Goal: Transaction & Acquisition: Purchase product/service

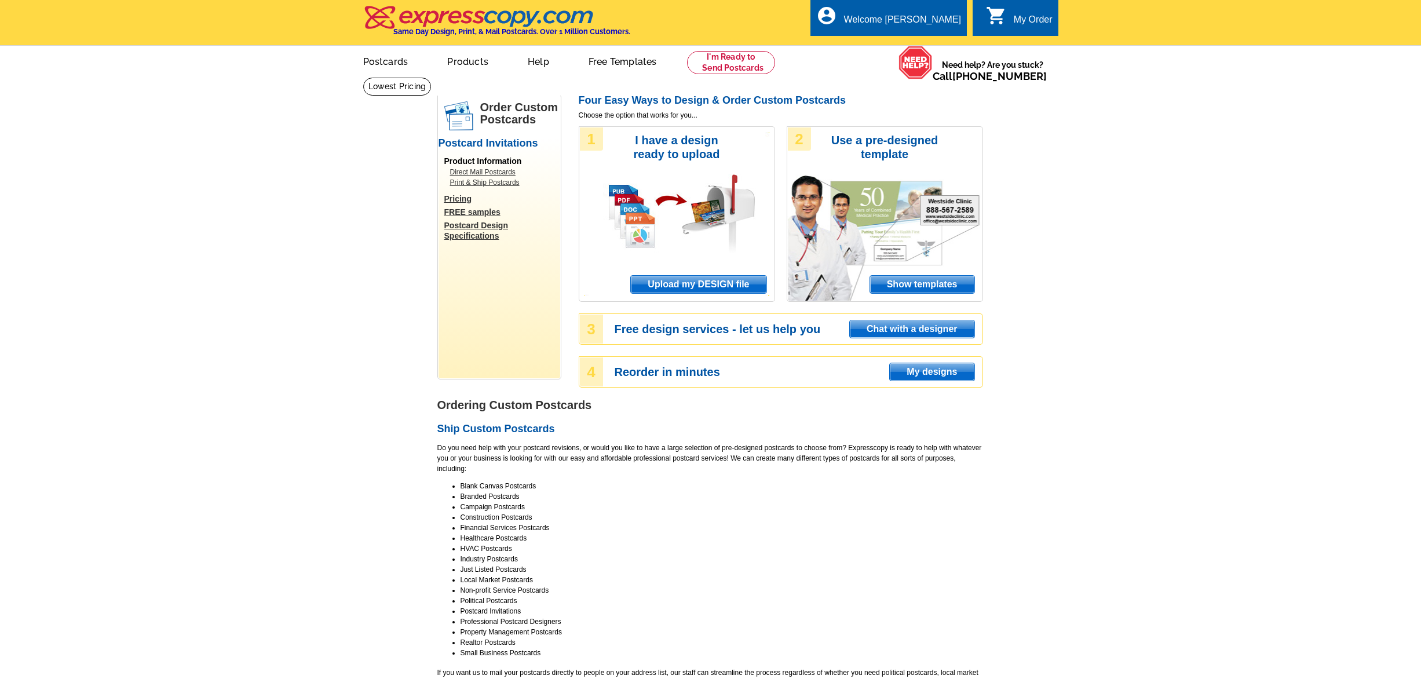
click at [729, 283] on span "Upload my DESIGN file" at bounding box center [698, 284] width 135 height 17
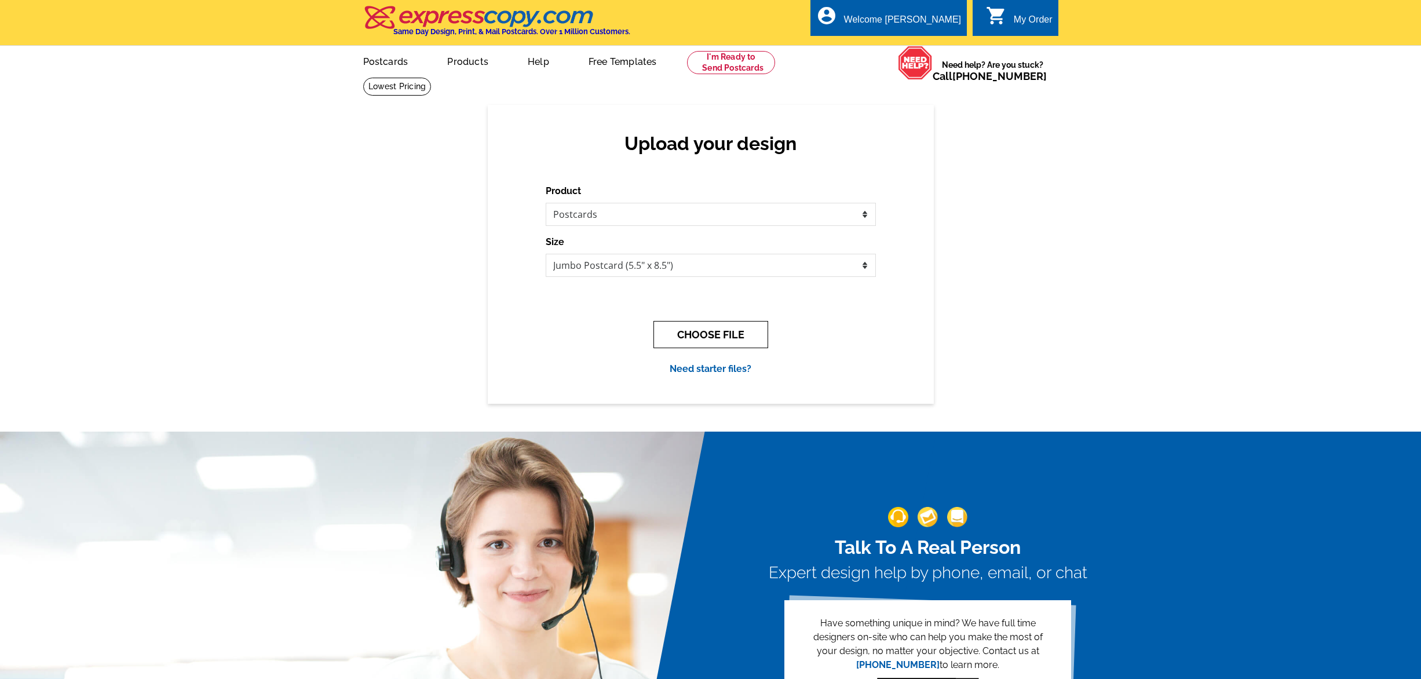
click at [726, 337] on button "CHOOSE FILE" at bounding box center [710, 334] width 115 height 27
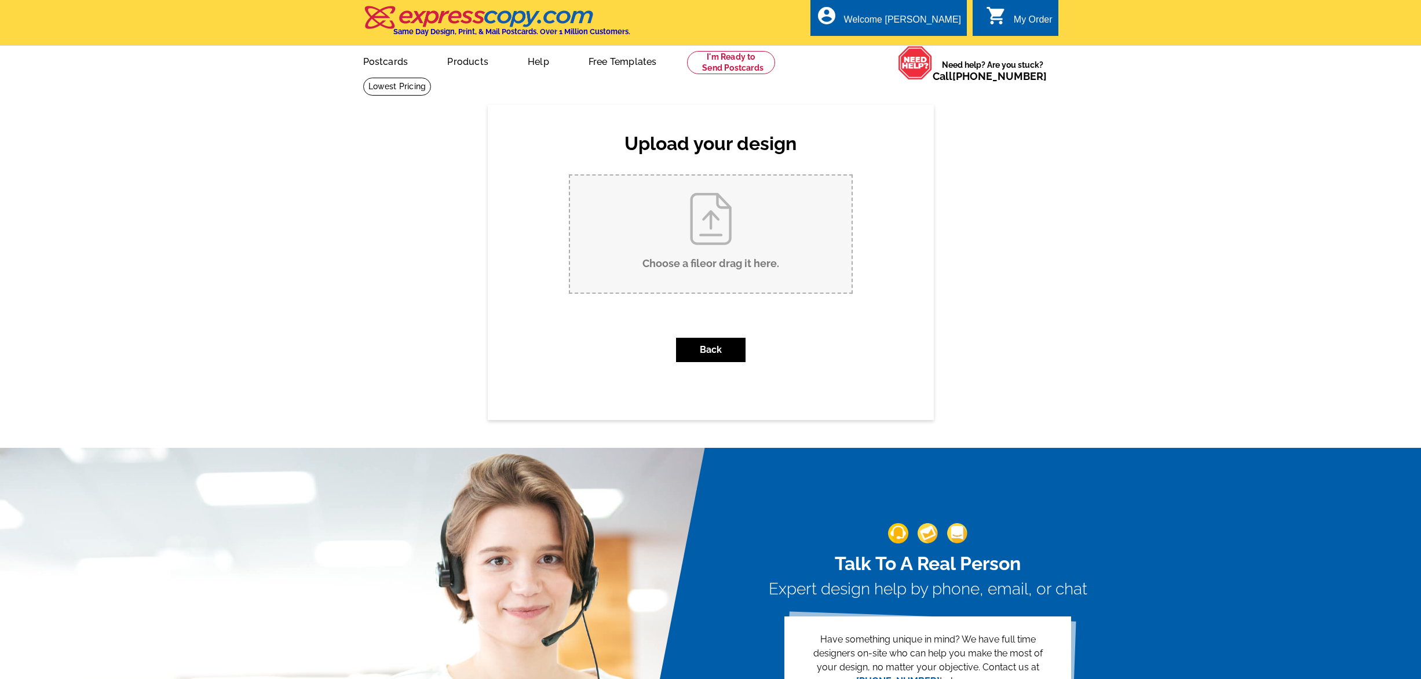
click at [686, 279] on input "Choose a file or drag it here ." at bounding box center [711, 234] width 282 height 117
type input "C:\fakepath\ELITE AUCTIONS_9x6_PreviewPC_ELITE AUCTIONS_119 Marguerite Ave Mill…"
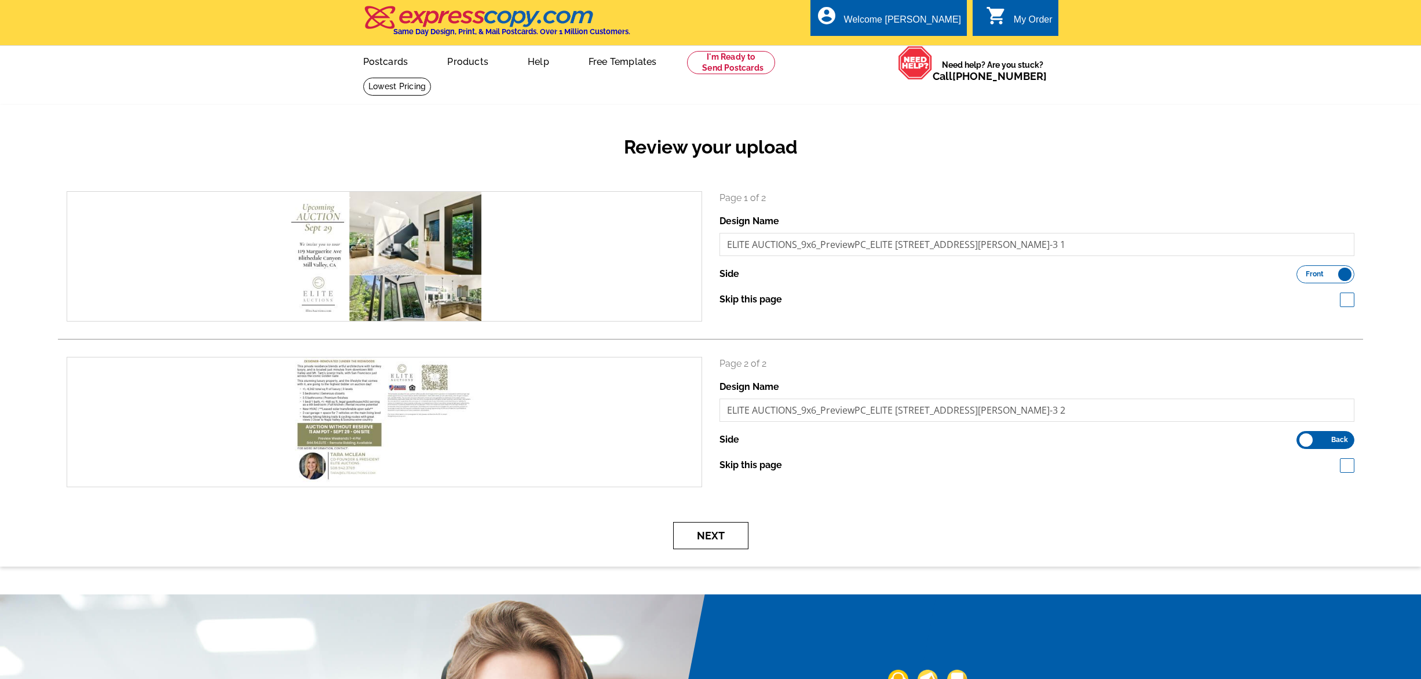
click at [706, 532] on button "Next" at bounding box center [710, 535] width 75 height 27
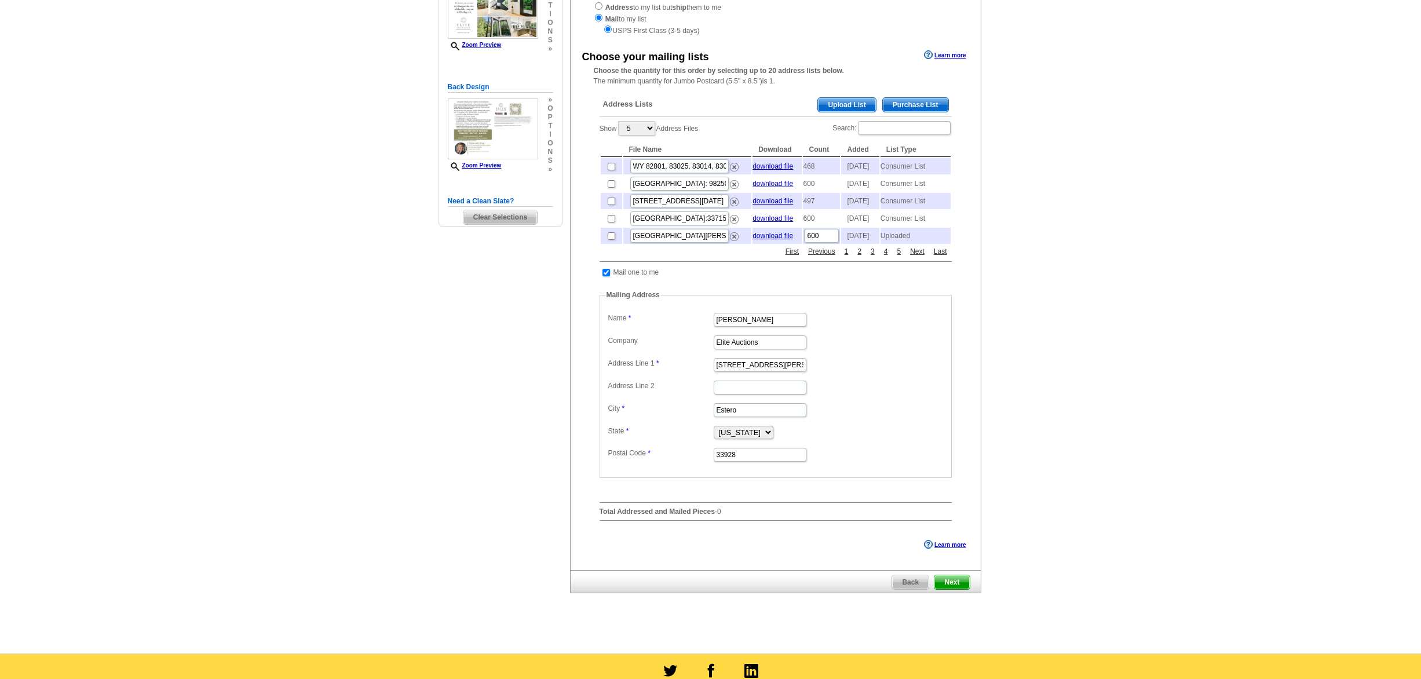
scroll to position [220, 0]
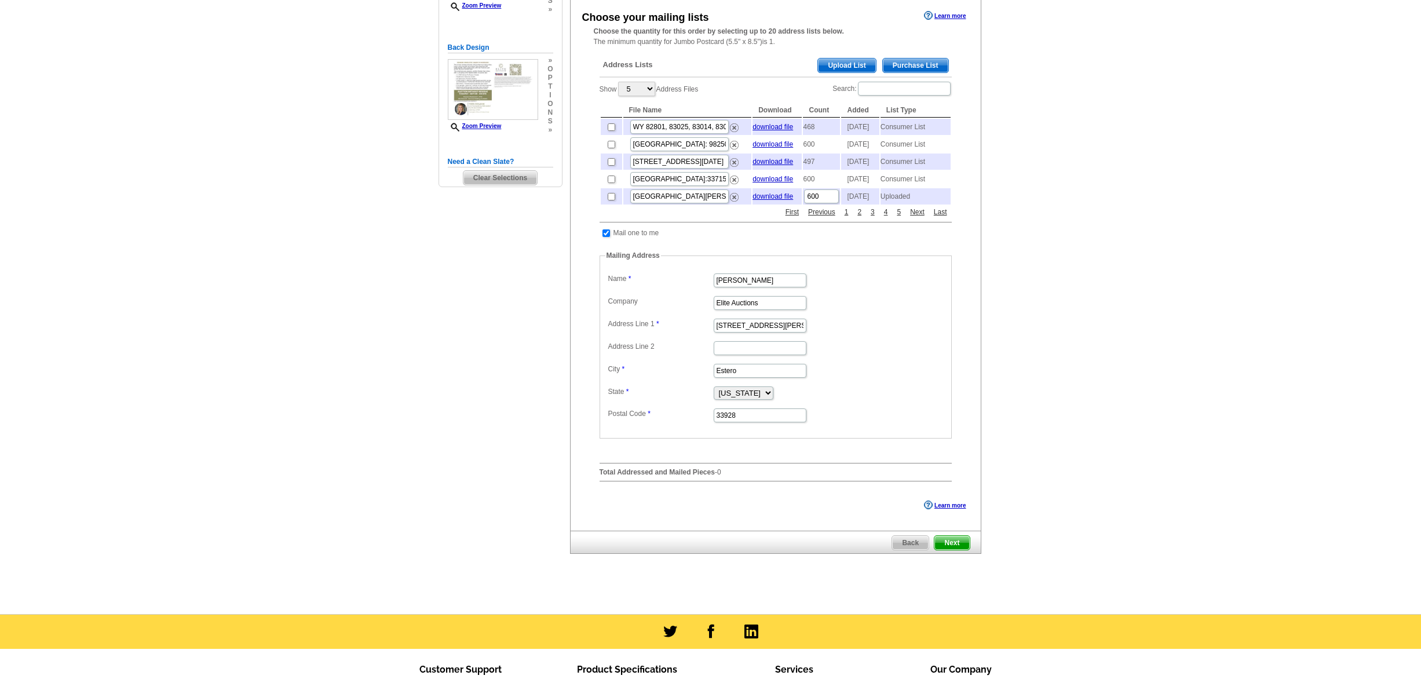
click at [954, 550] on span "Next" at bounding box center [951, 543] width 35 height 14
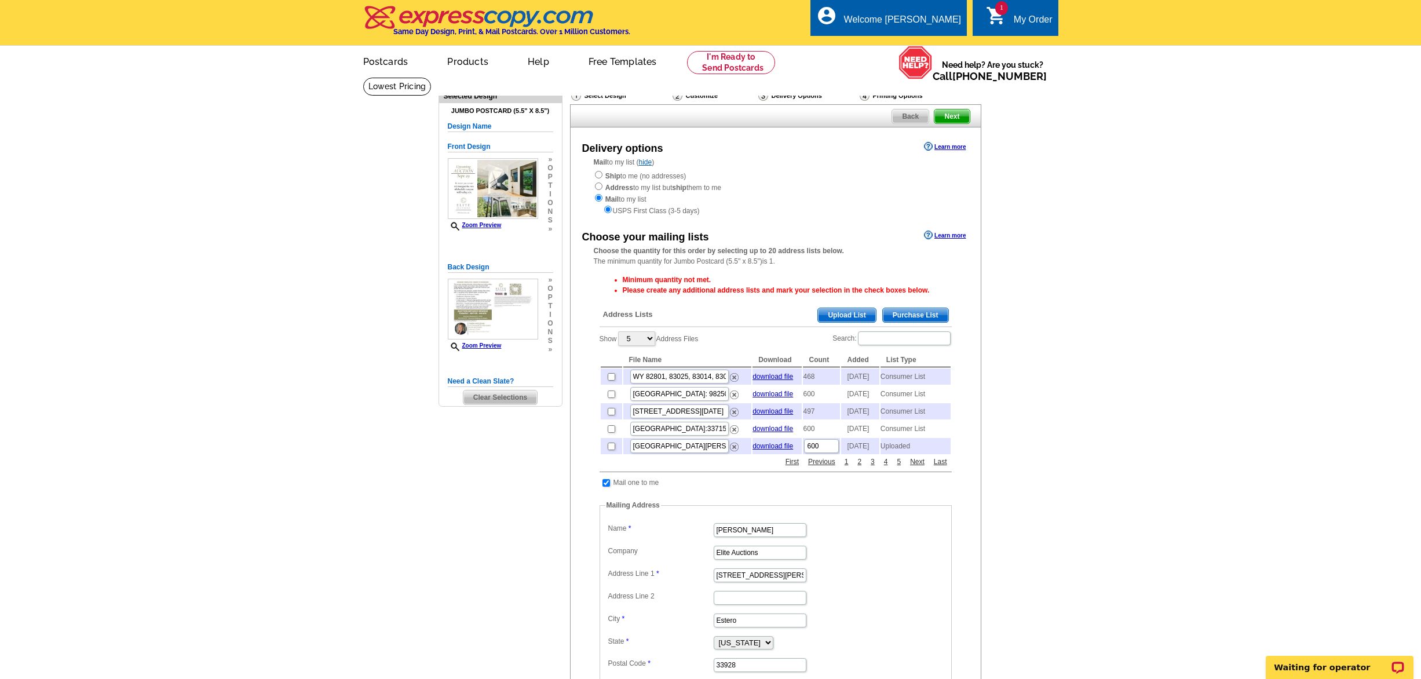
click at [914, 311] on span "Purchase List" at bounding box center [915, 315] width 65 height 14
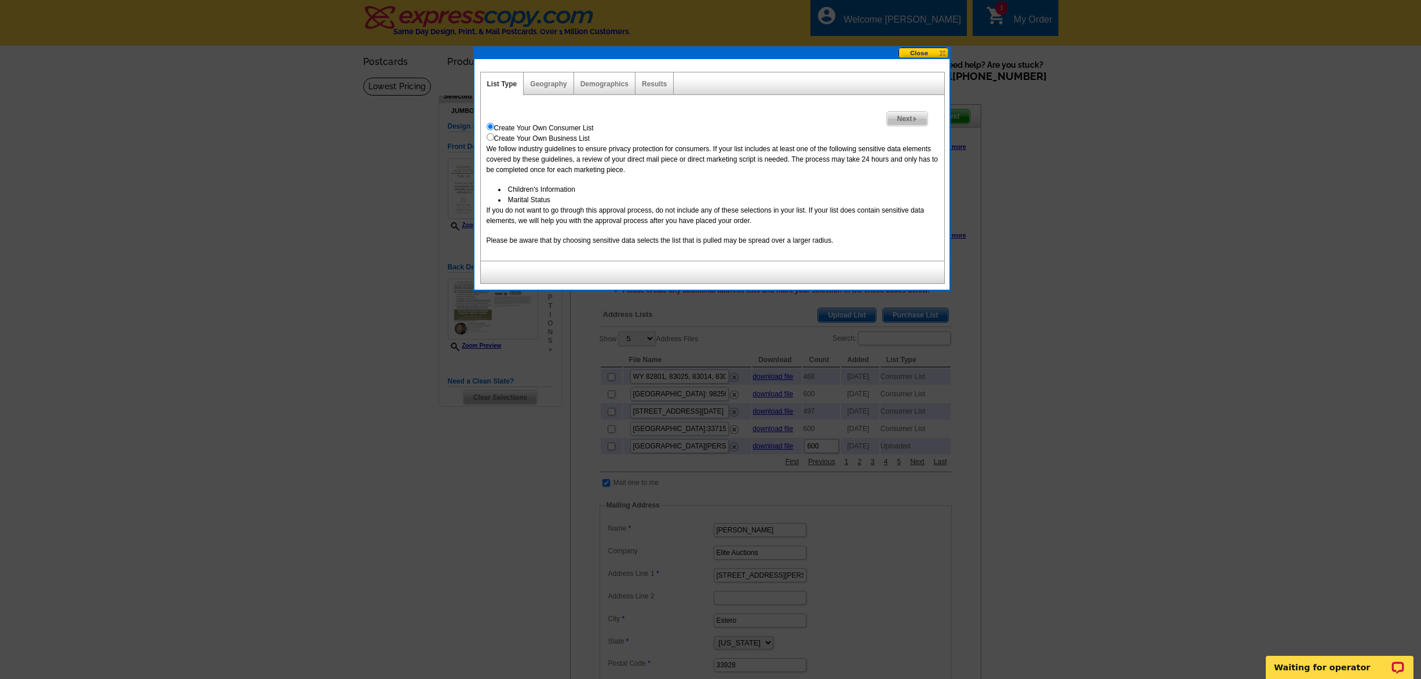
click at [912, 119] on img at bounding box center [914, 118] width 5 height 5
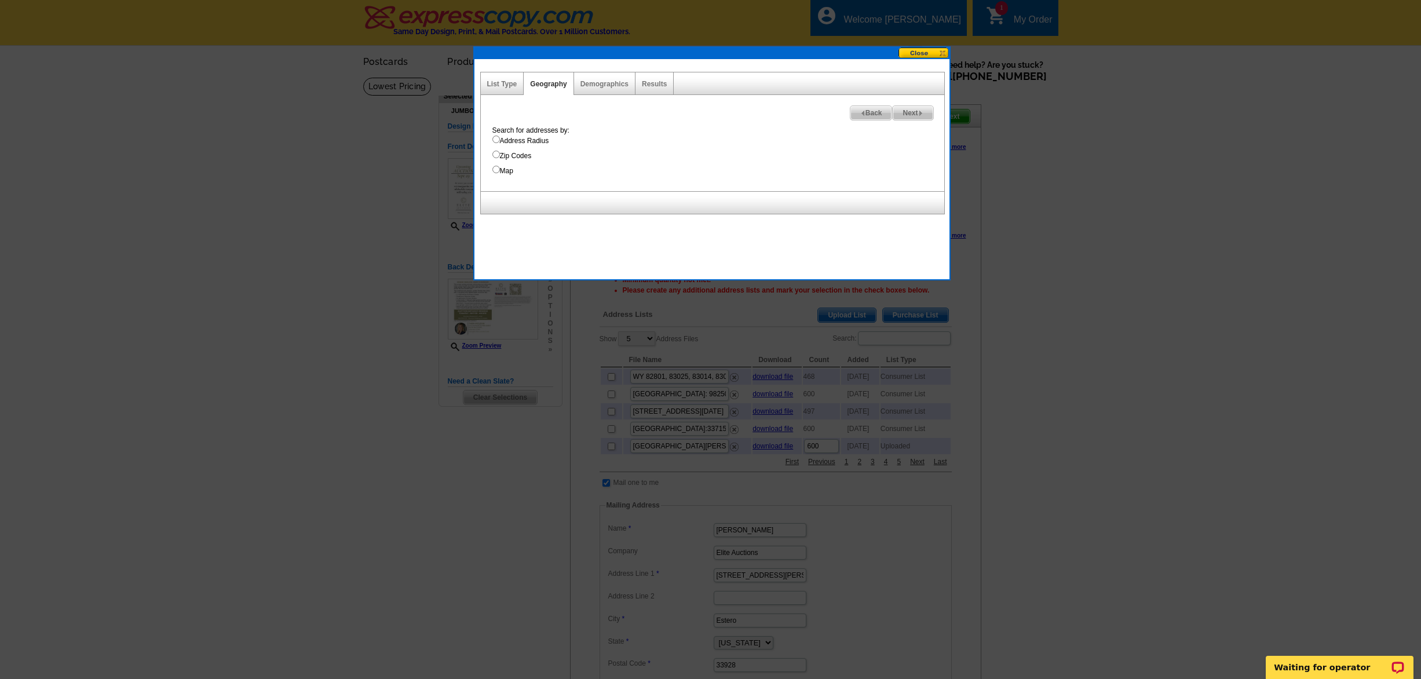
click at [495, 141] on input "Address Radius" at bounding box center [496, 140] width 8 height 8
radio input "true"
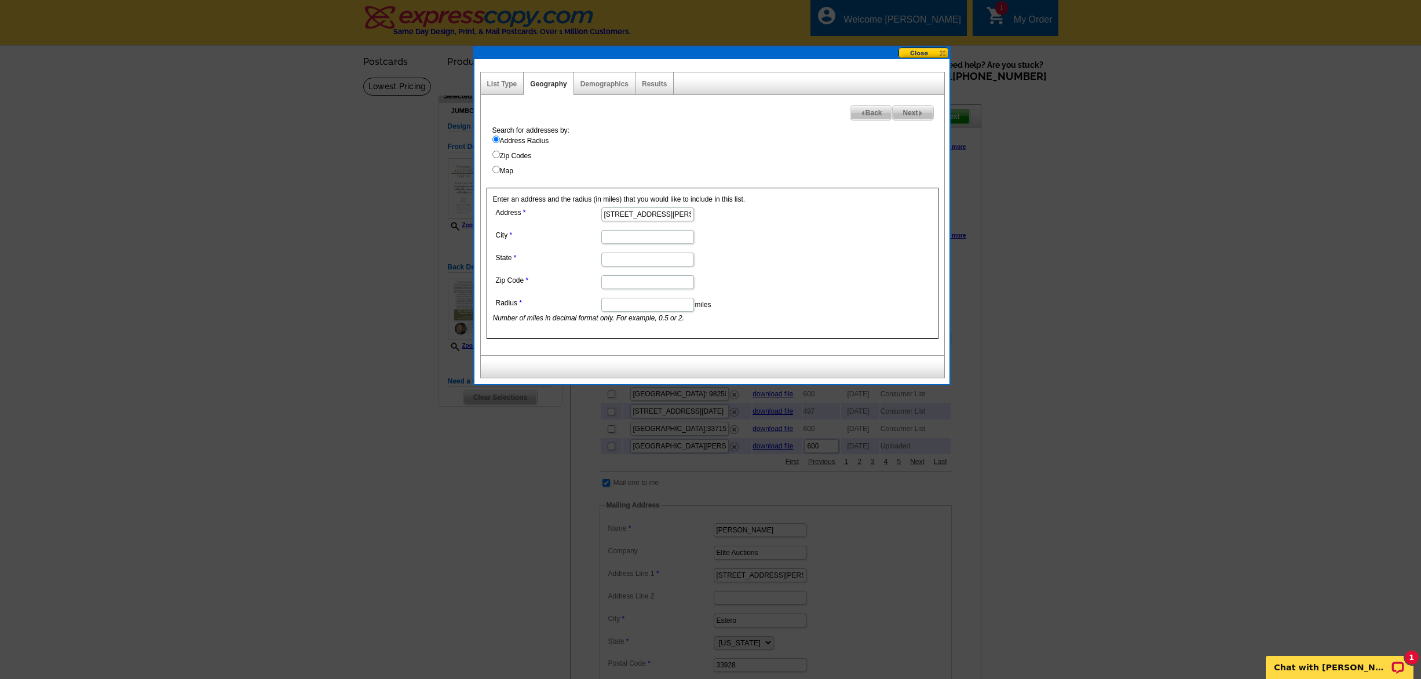
type input "119 Marguerite Ave"
type input "Mill Valley"
type input "CA"
type input "94941"
click at [632, 301] on input "Radius" at bounding box center [647, 305] width 93 height 14
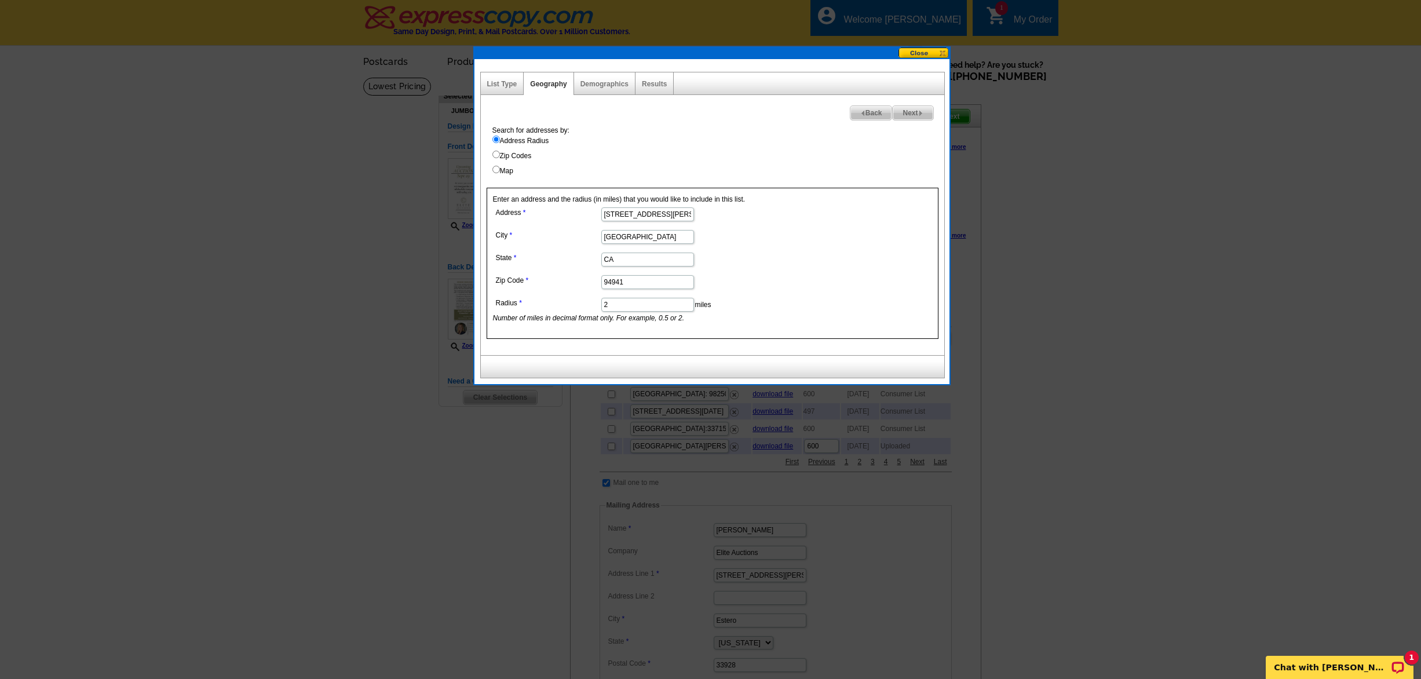
type input "2"
click at [904, 112] on span "Next" at bounding box center [913, 113] width 40 height 14
select select
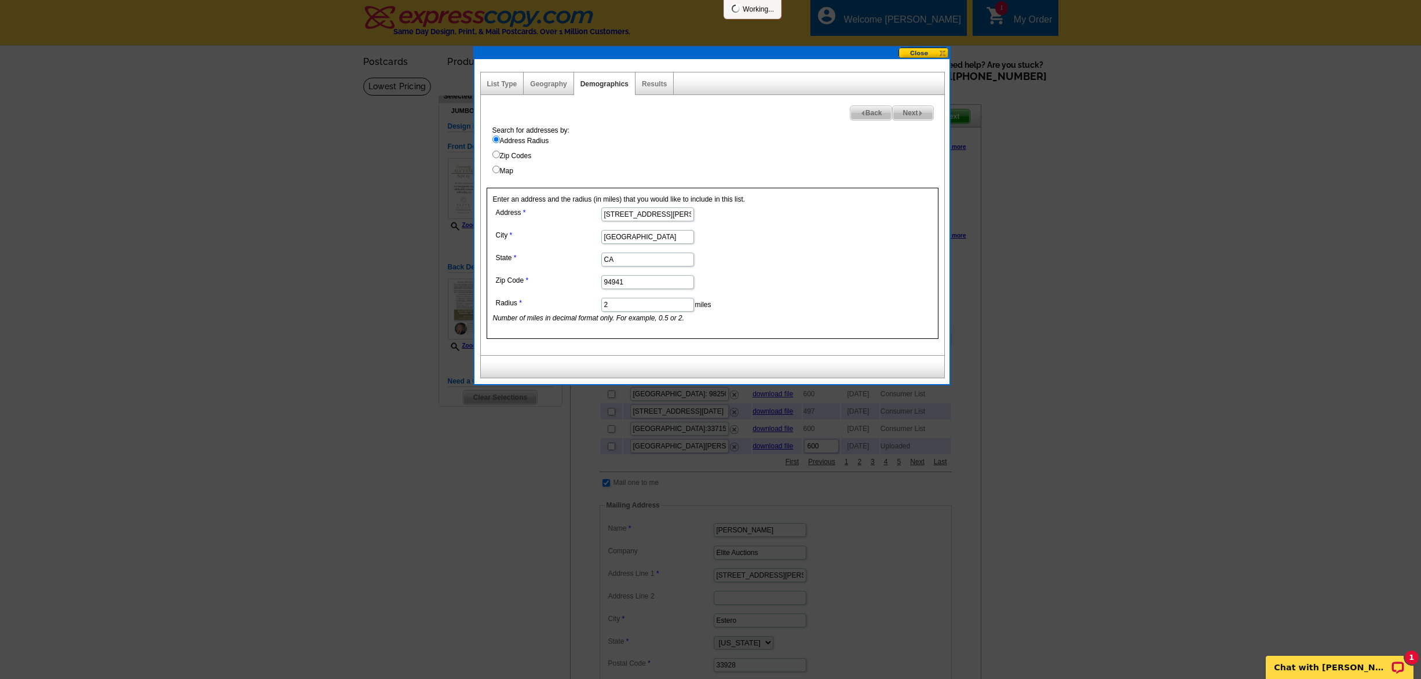
select select
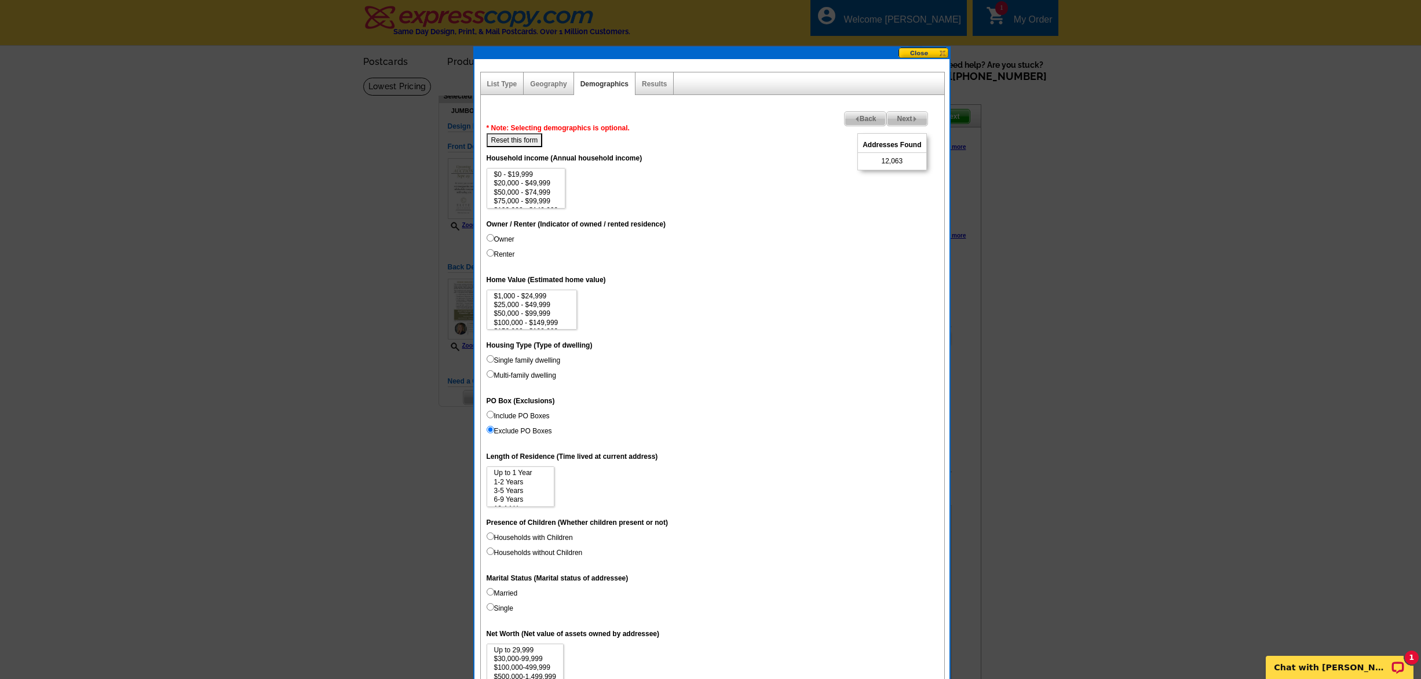
scroll to position [52, 0]
click at [536, 199] on option "$1,000,000+" at bounding box center [526, 203] width 67 height 9
select select "1000000"
click at [539, 320] on option "$3,000,000+" at bounding box center [532, 324] width 78 height 9
select select "3000000"
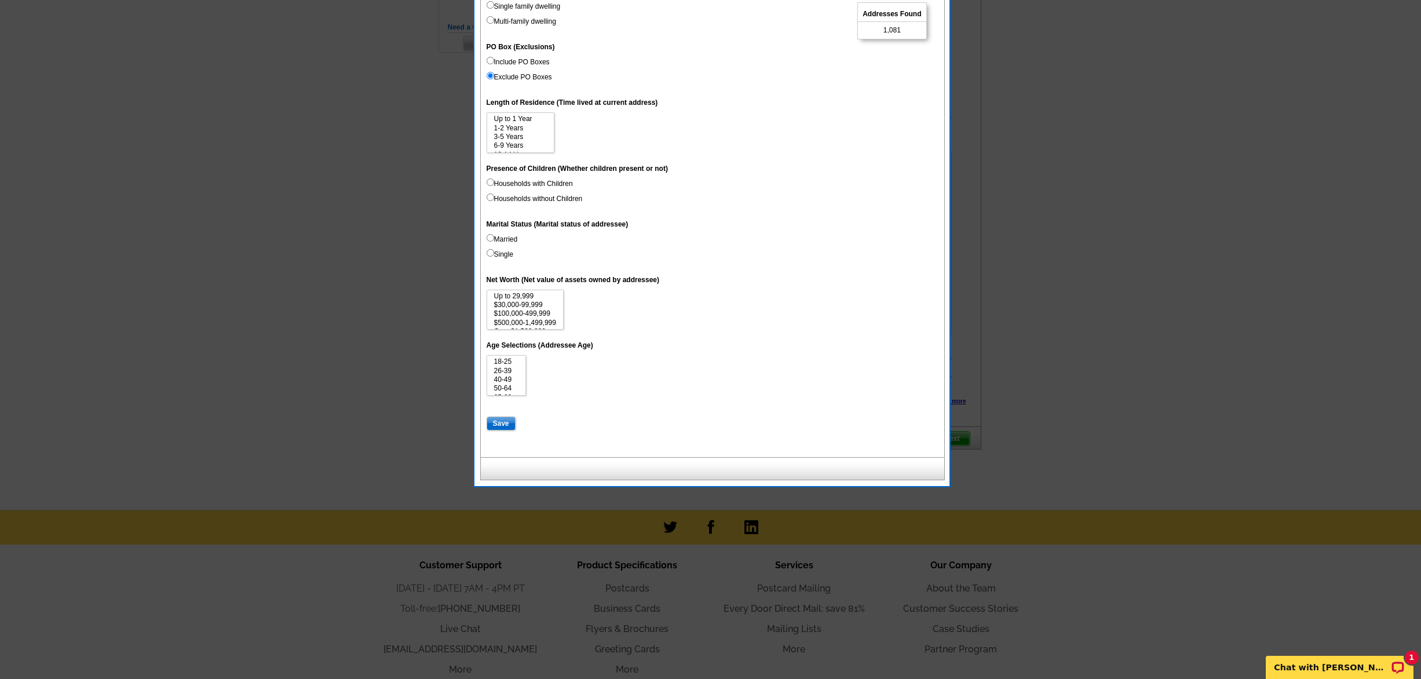
scroll to position [9, 0]
select select "1500000"
click at [535, 319] on option "Over $1,500,000" at bounding box center [525, 323] width 64 height 9
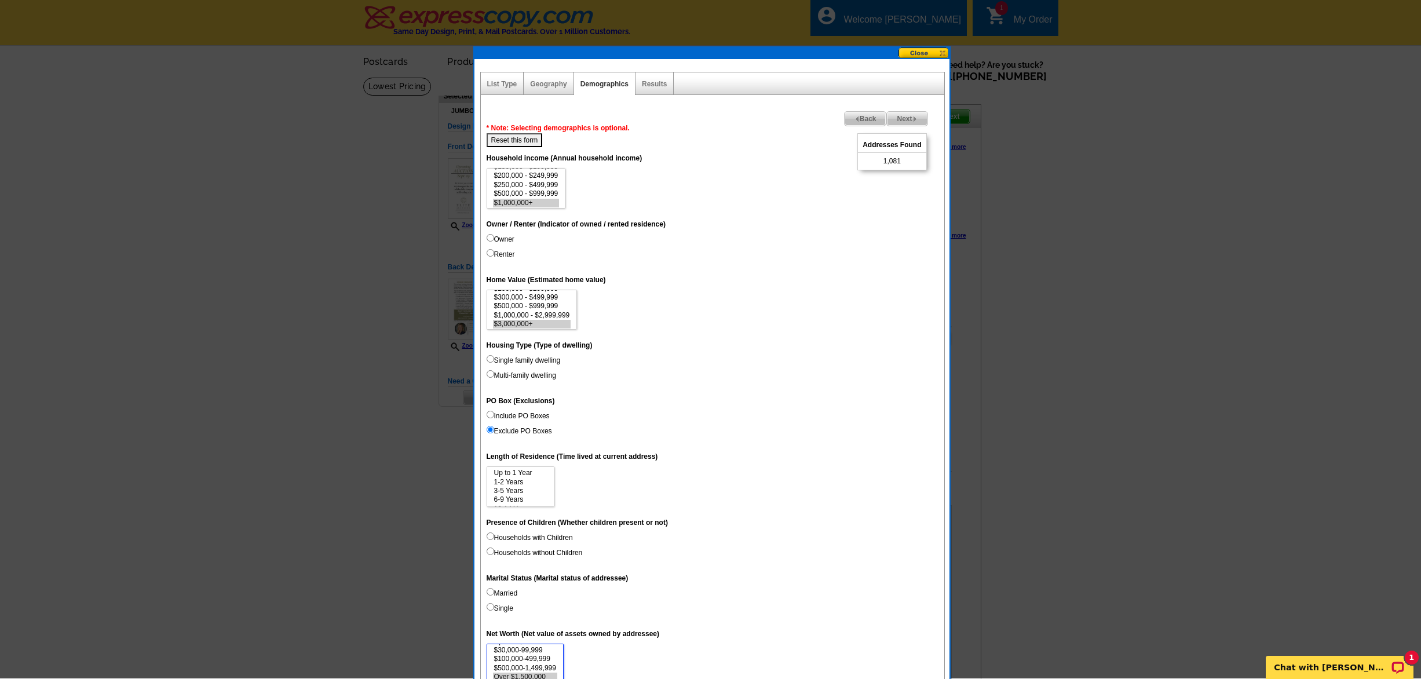
scroll to position [0, 0]
click at [529, 312] on option "$1,000,000 - $2,999,999" at bounding box center [532, 315] width 78 height 9
select select "3000000"
click at [531, 320] on option "$3,000,000+" at bounding box center [532, 324] width 78 height 9
click at [858, 119] on span "Back" at bounding box center [866, 119] width 42 height 14
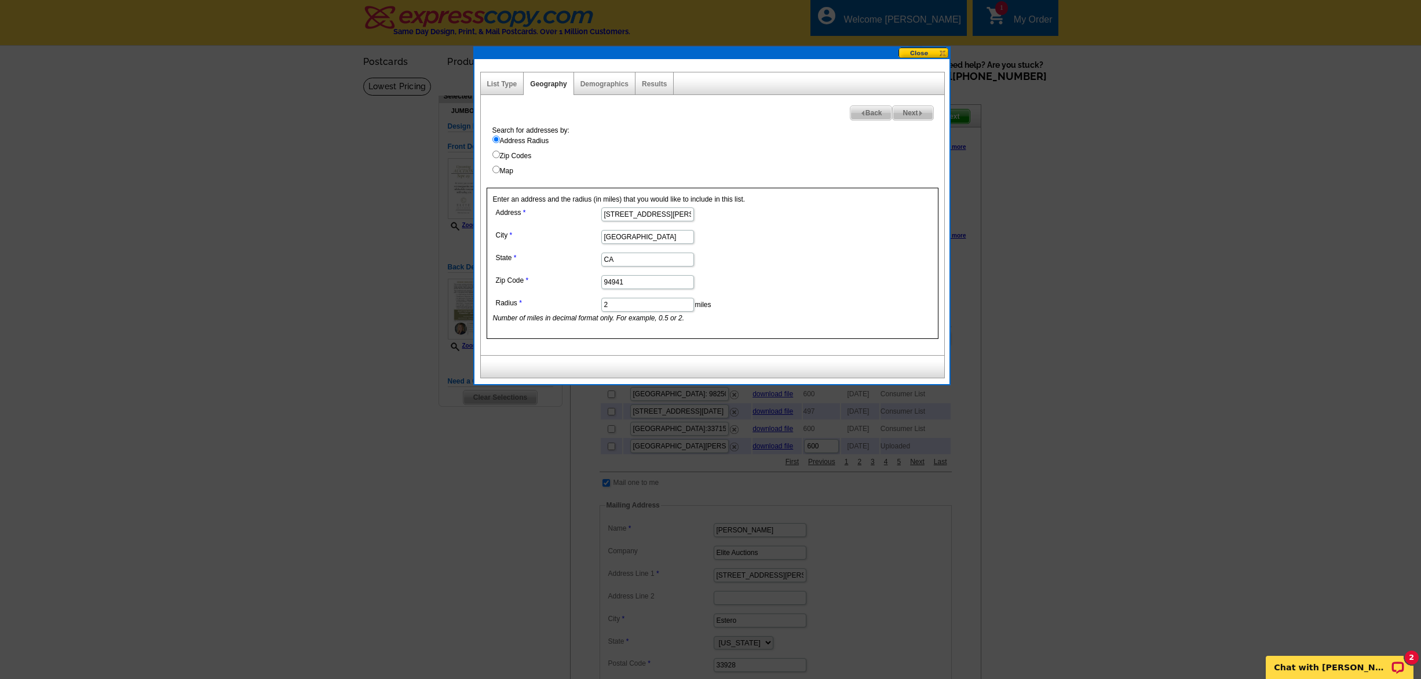
drag, startPoint x: 636, startPoint y: 305, endPoint x: 593, endPoint y: 303, distance: 43.5
click at [593, 303] on dl "Address 119 Marguerite Ave City Mill Valley State CA Zip Code 94941 Radius 2 mi…" at bounding box center [647, 263] width 308 height 119
type input "1"
click at [910, 115] on span "Next" at bounding box center [913, 113] width 40 height 14
select select
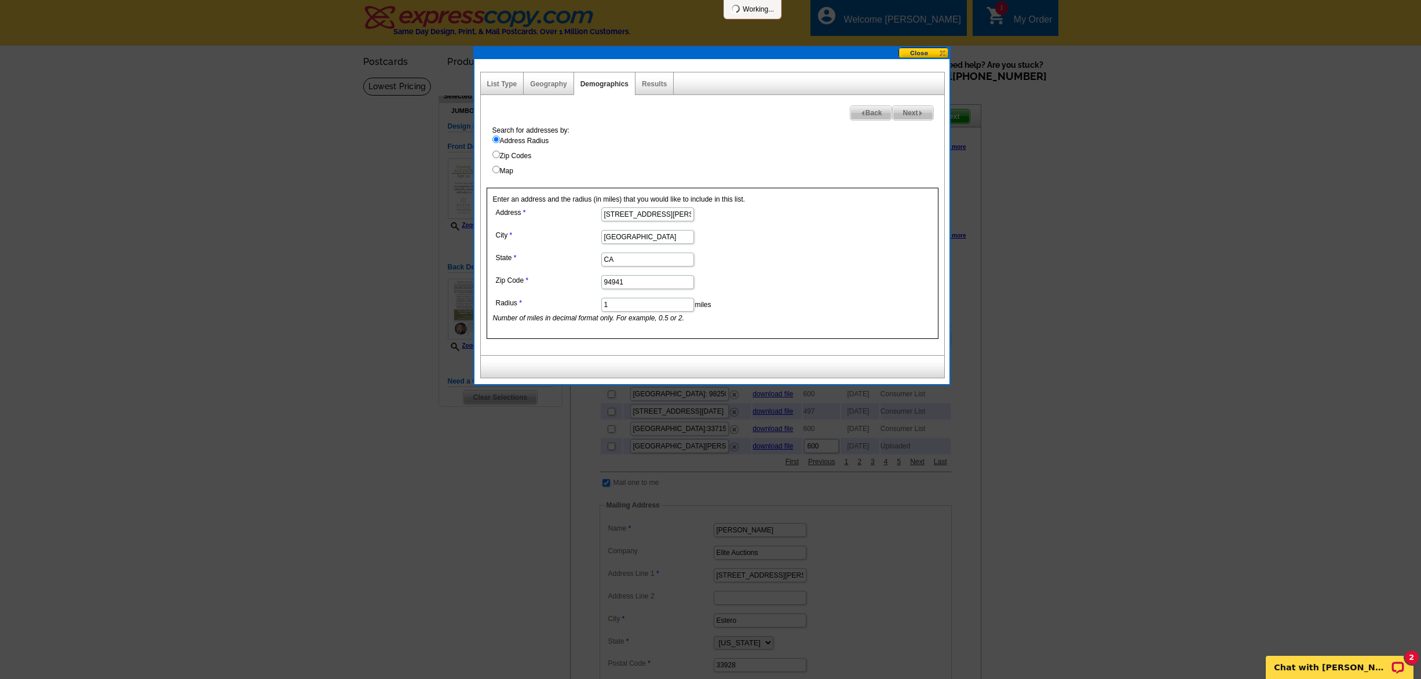
select select
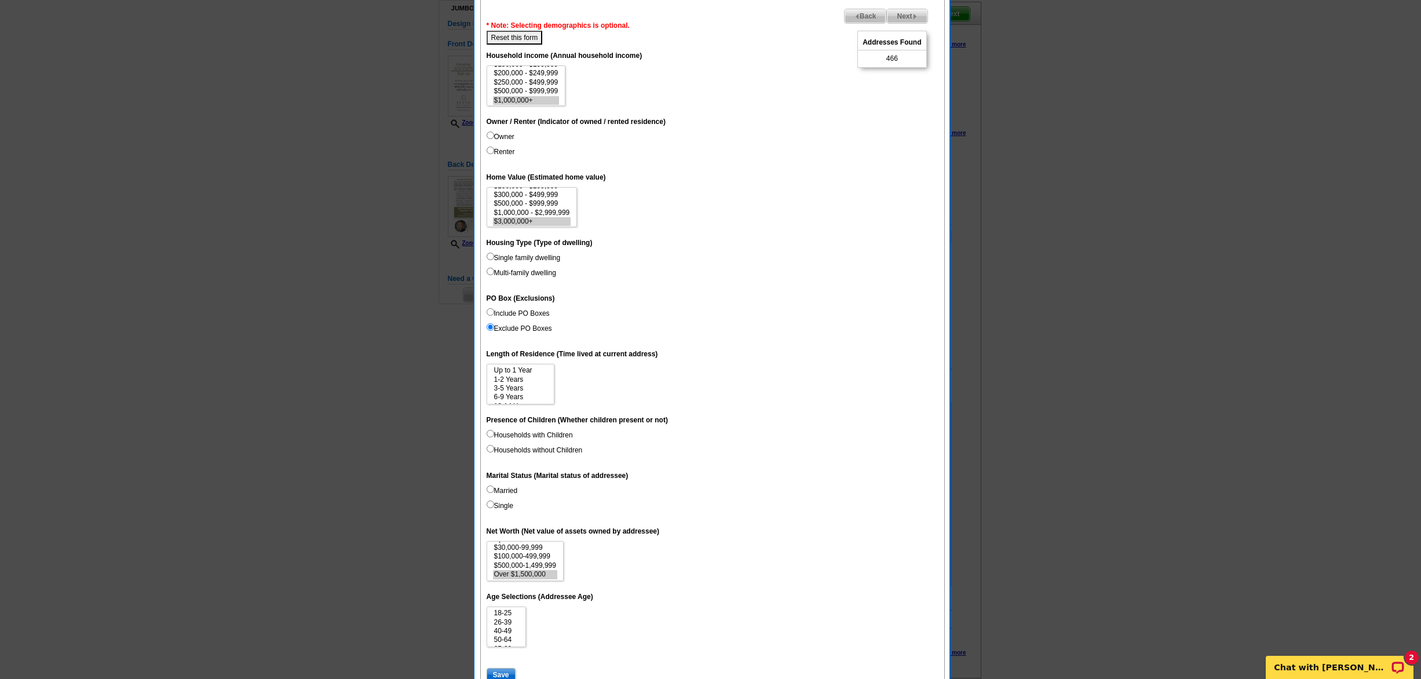
scroll to position [103, 0]
click at [901, 14] on span "Next" at bounding box center [907, 16] width 40 height 14
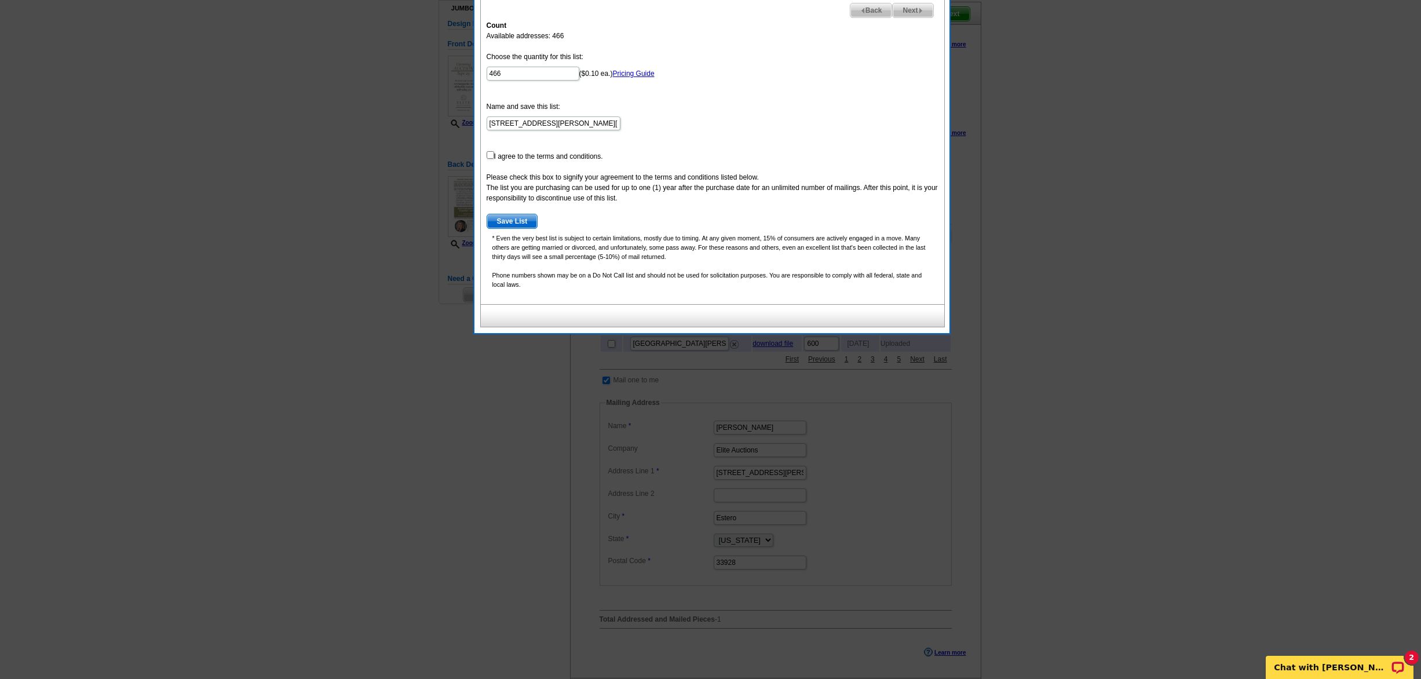
click at [489, 156] on input "checkbox" at bounding box center [491, 155] width 8 height 8
checkbox input "true"
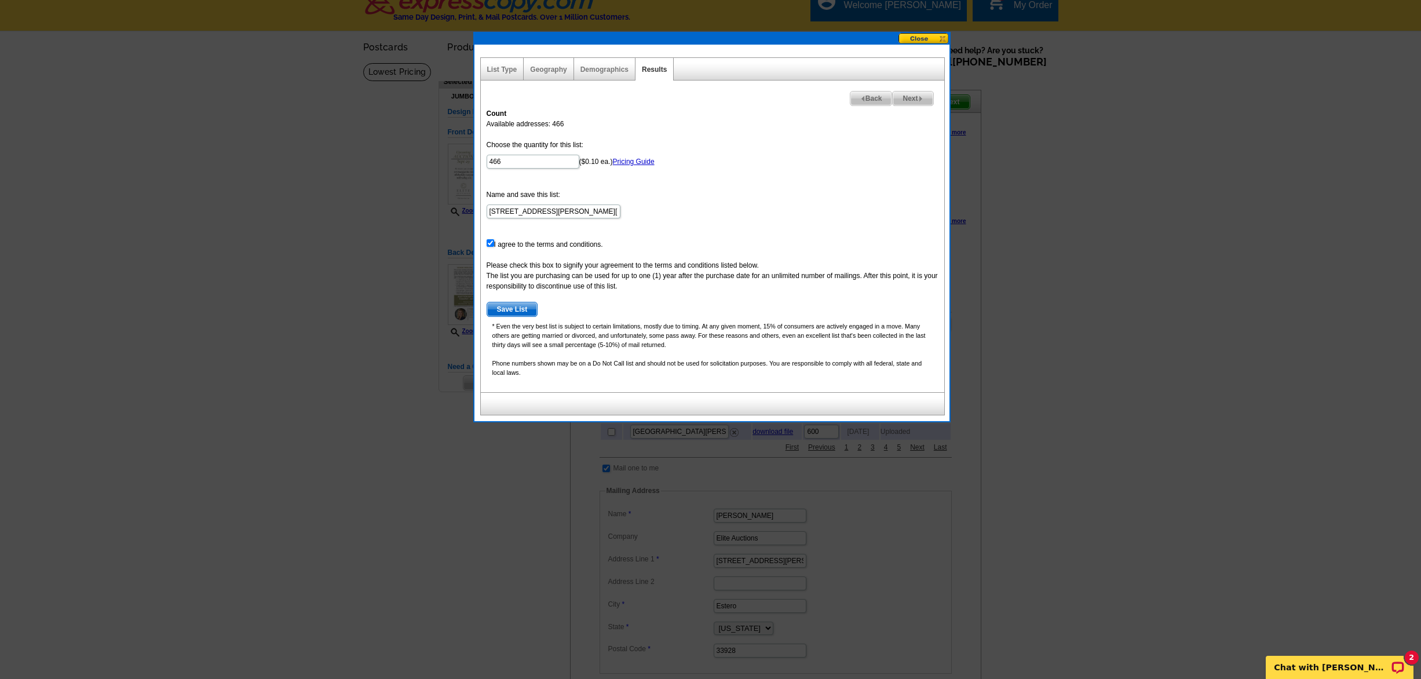
scroll to position [6, 0]
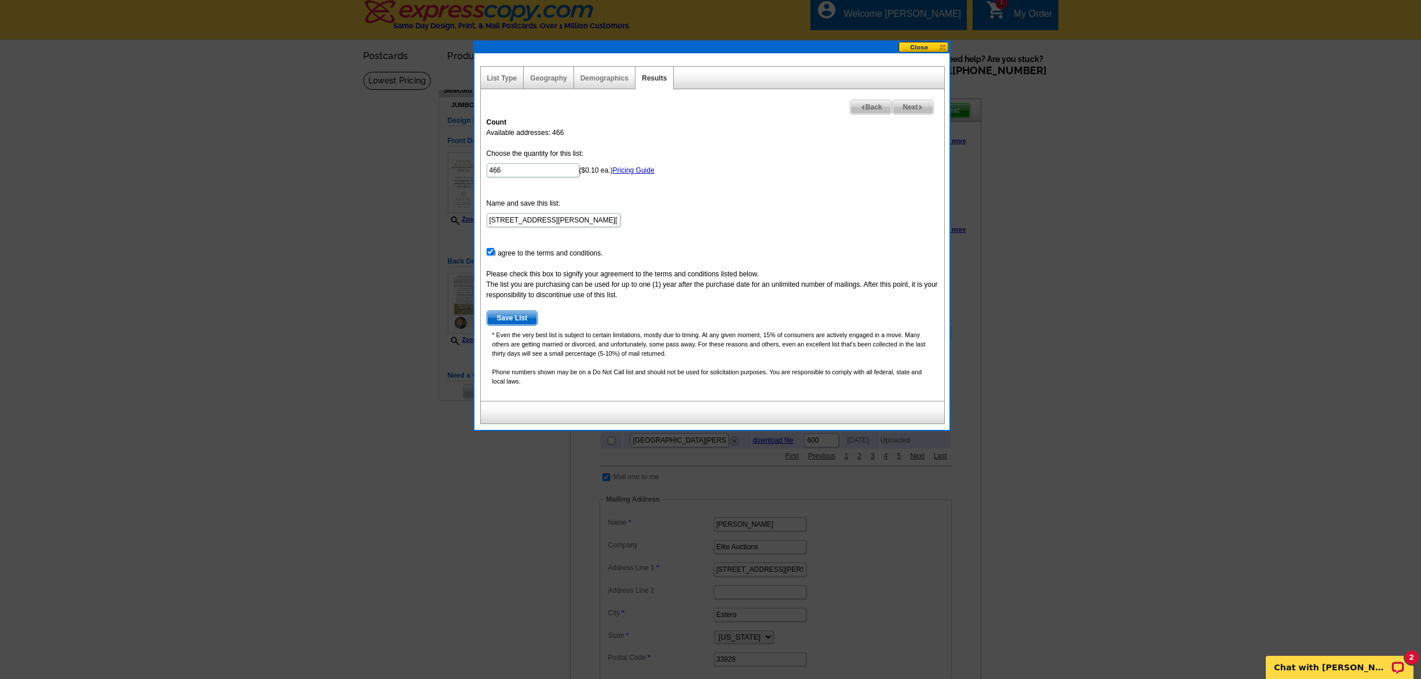
click at [524, 318] on span "Save List" at bounding box center [512, 318] width 50 height 14
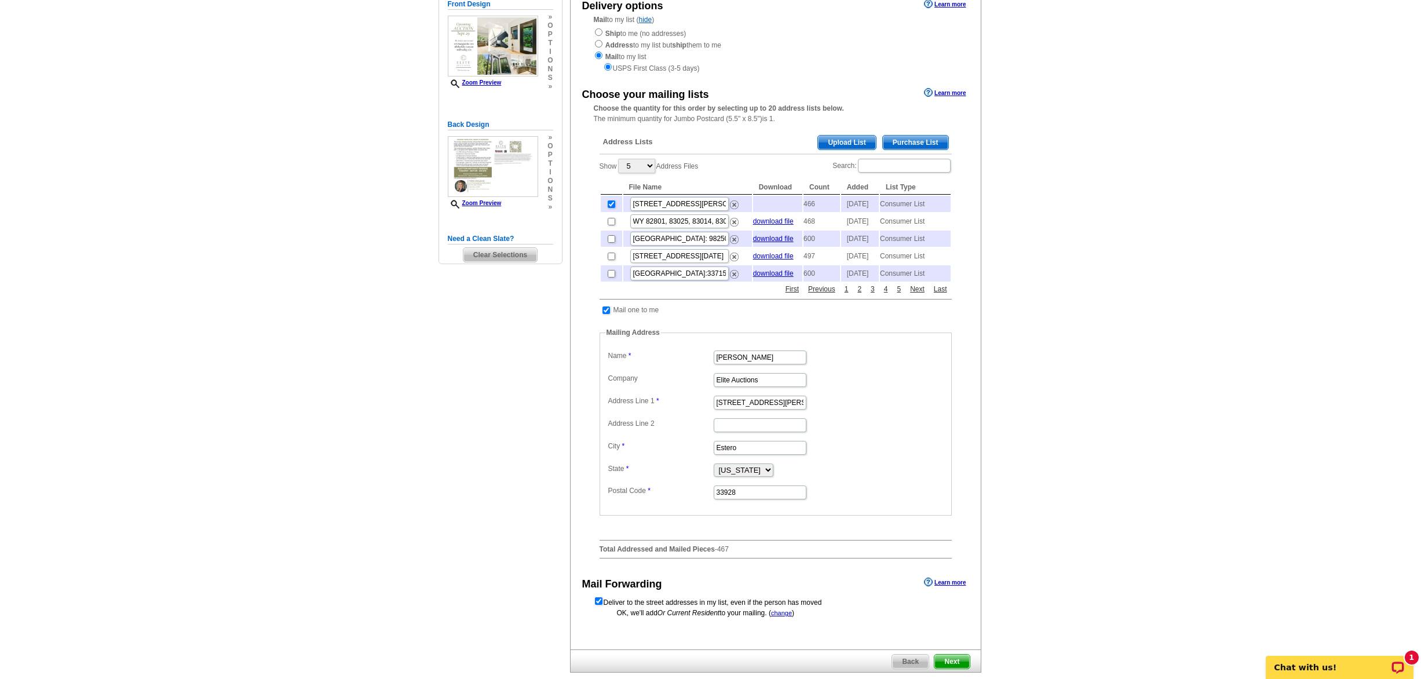
scroll to position [258, 0]
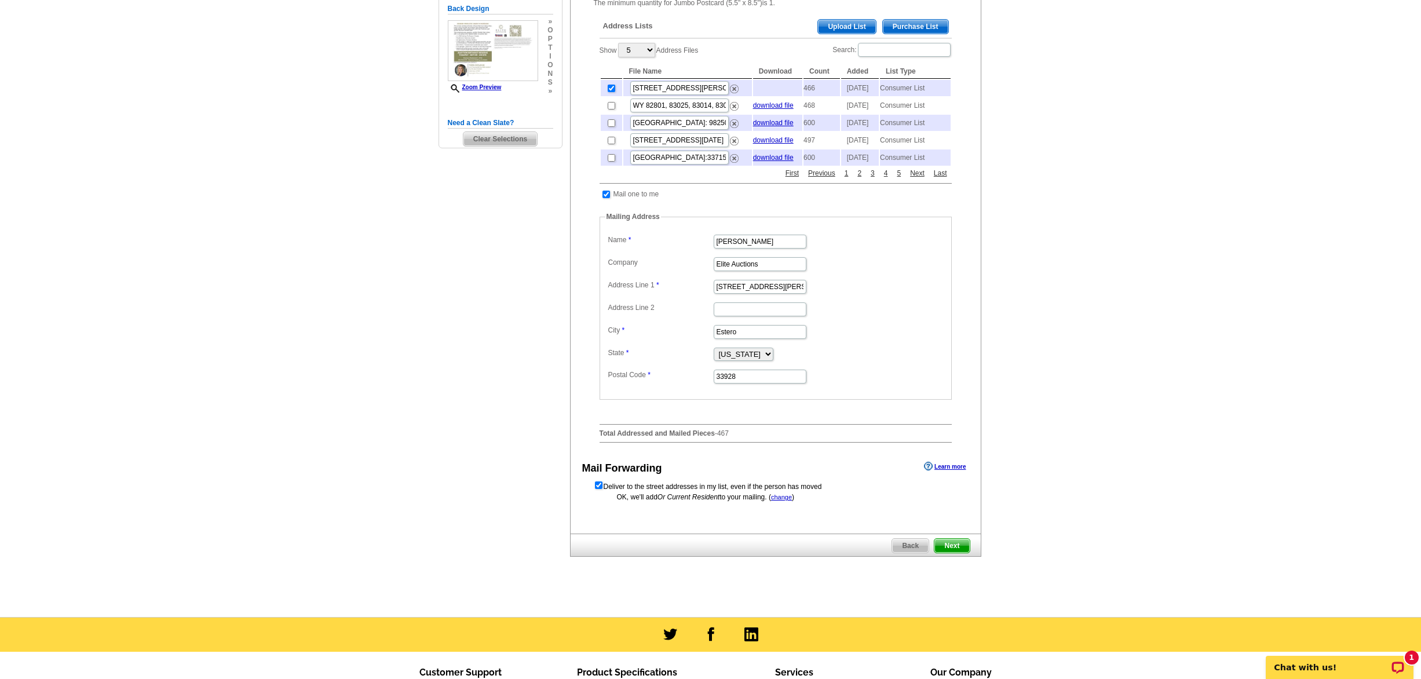
click at [955, 553] on span "Next" at bounding box center [951, 546] width 35 height 14
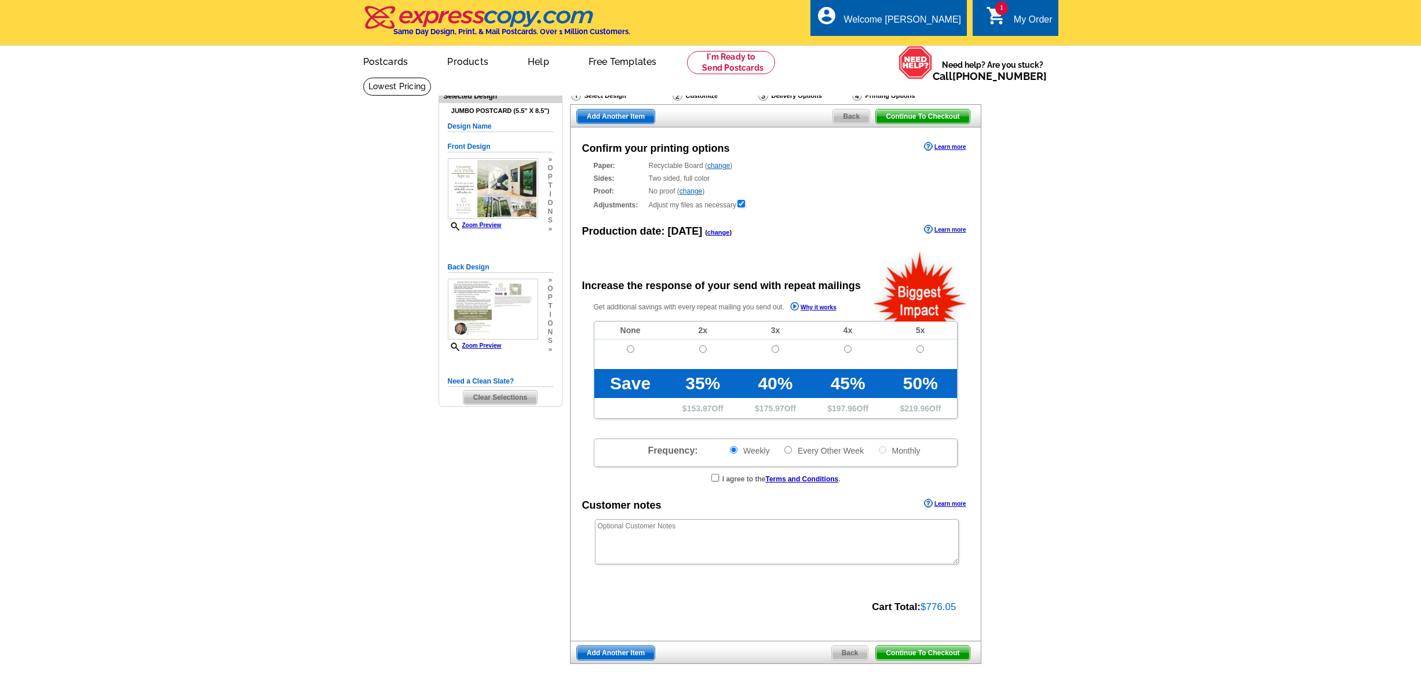
radio input "false"
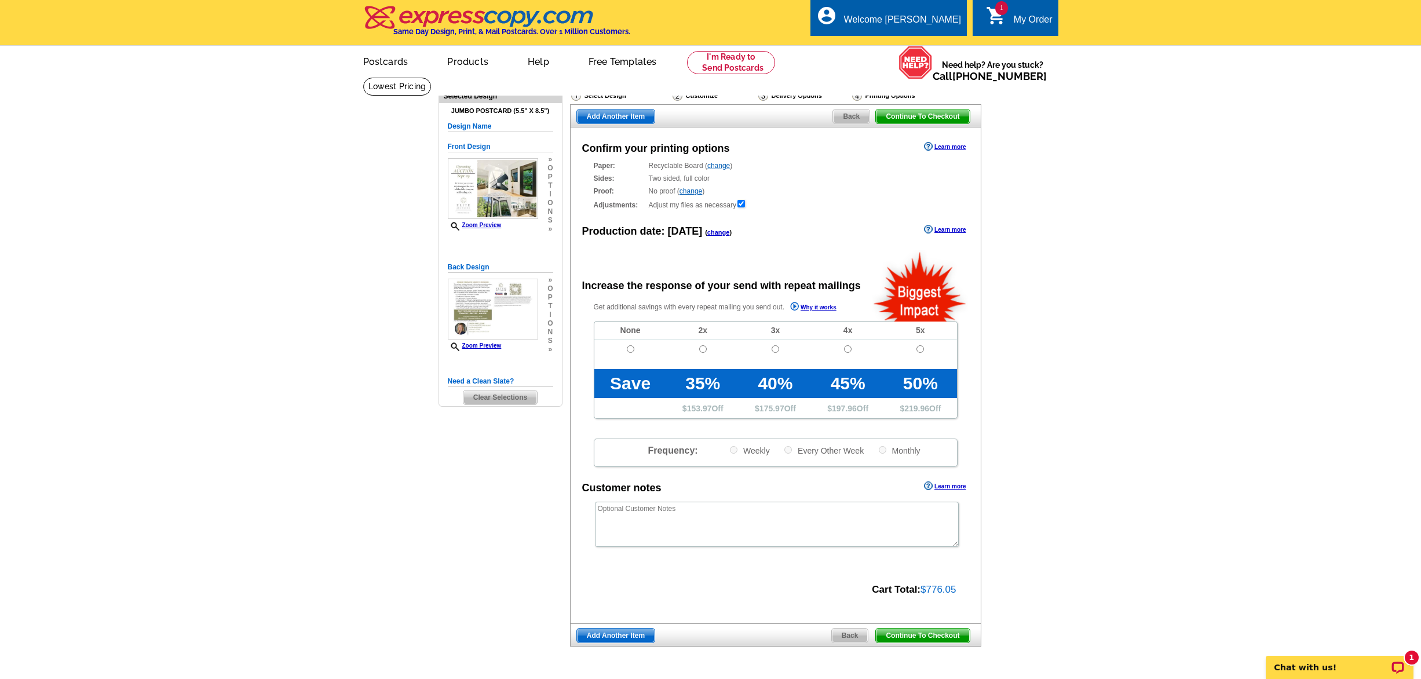
click at [701, 347] on input "radio" at bounding box center [703, 349] width 8 height 8
radio input "true"
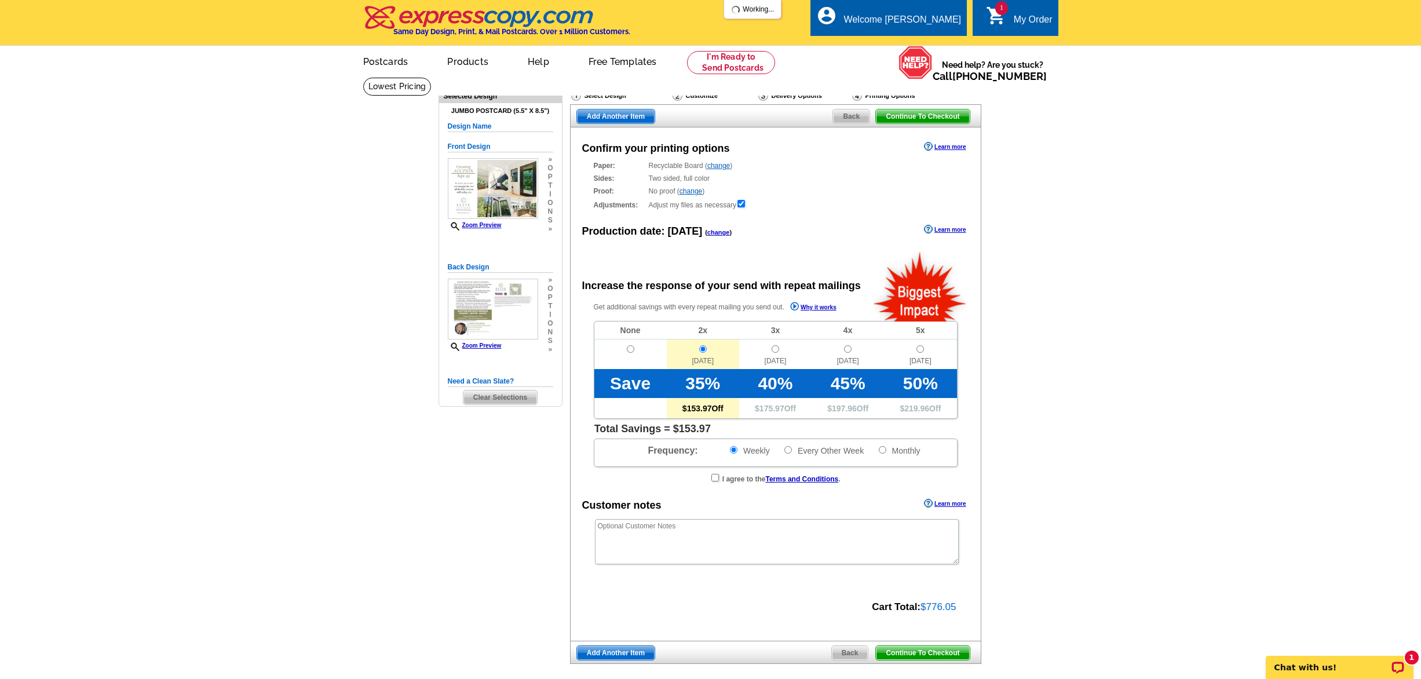
click at [711, 475] on input "checkbox" at bounding box center [715, 478] width 8 height 8
checkbox input "true"
click at [1397, 667] on circle "Open LiveChat chat widget" at bounding box center [1398, 667] width 2 height 2
drag, startPoint x: 137, startPoint y: 24, endPoint x: 748, endPoint y: 550, distance: 806.4
click at [748, 550] on textarea at bounding box center [777, 541] width 364 height 45
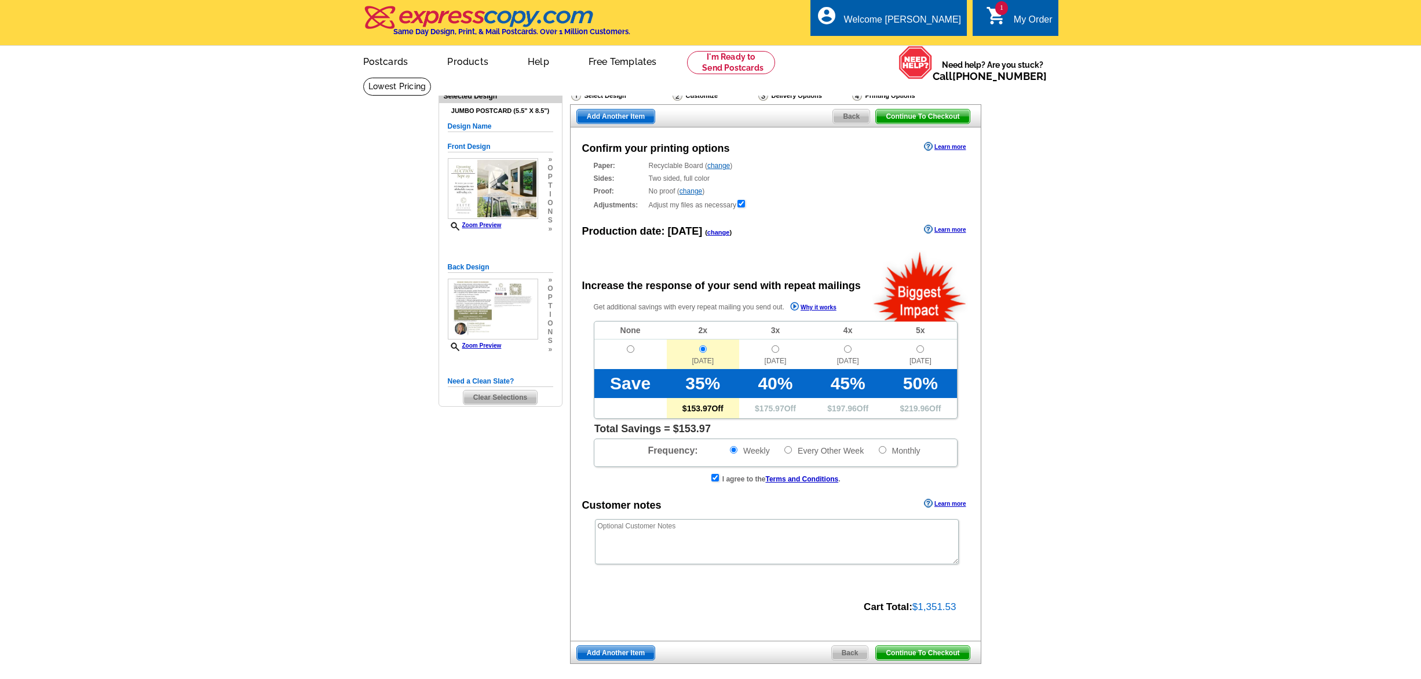
click at [906, 646] on span "Continue To Checkout" at bounding box center [922, 653] width 93 height 14
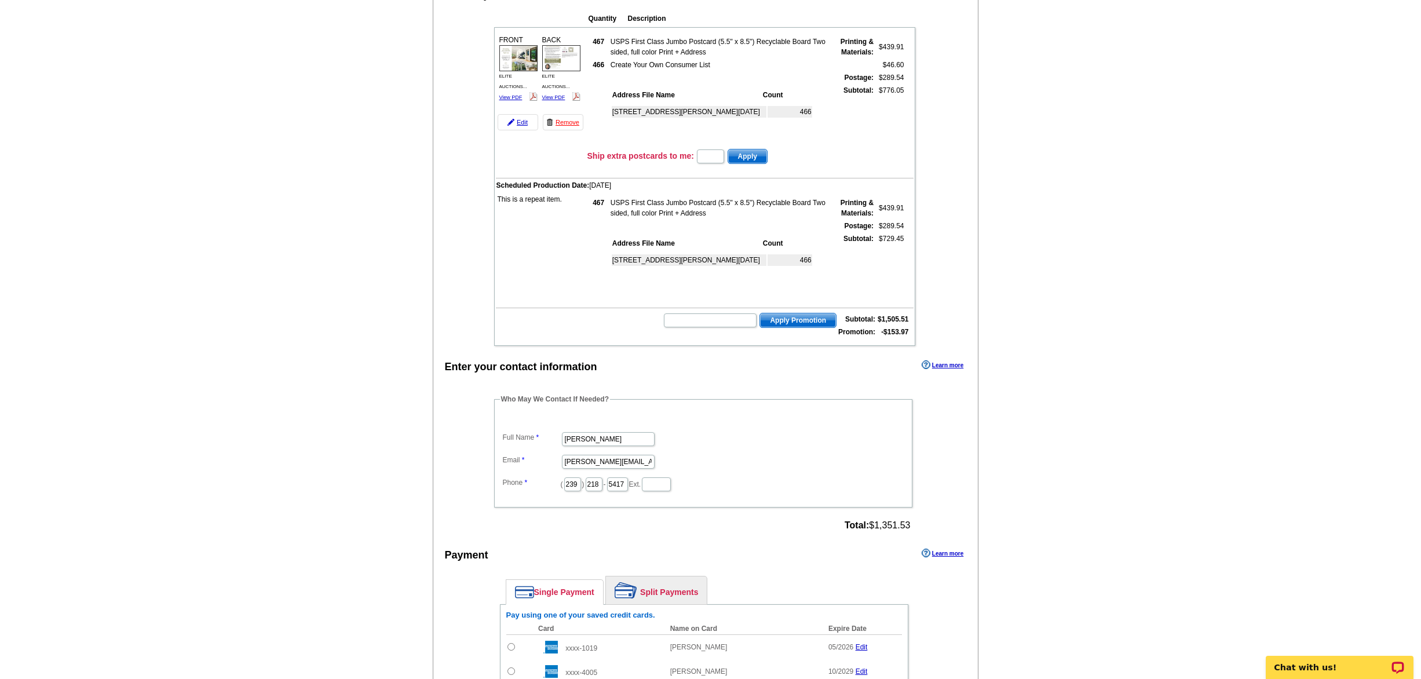
scroll to position [139, 0]
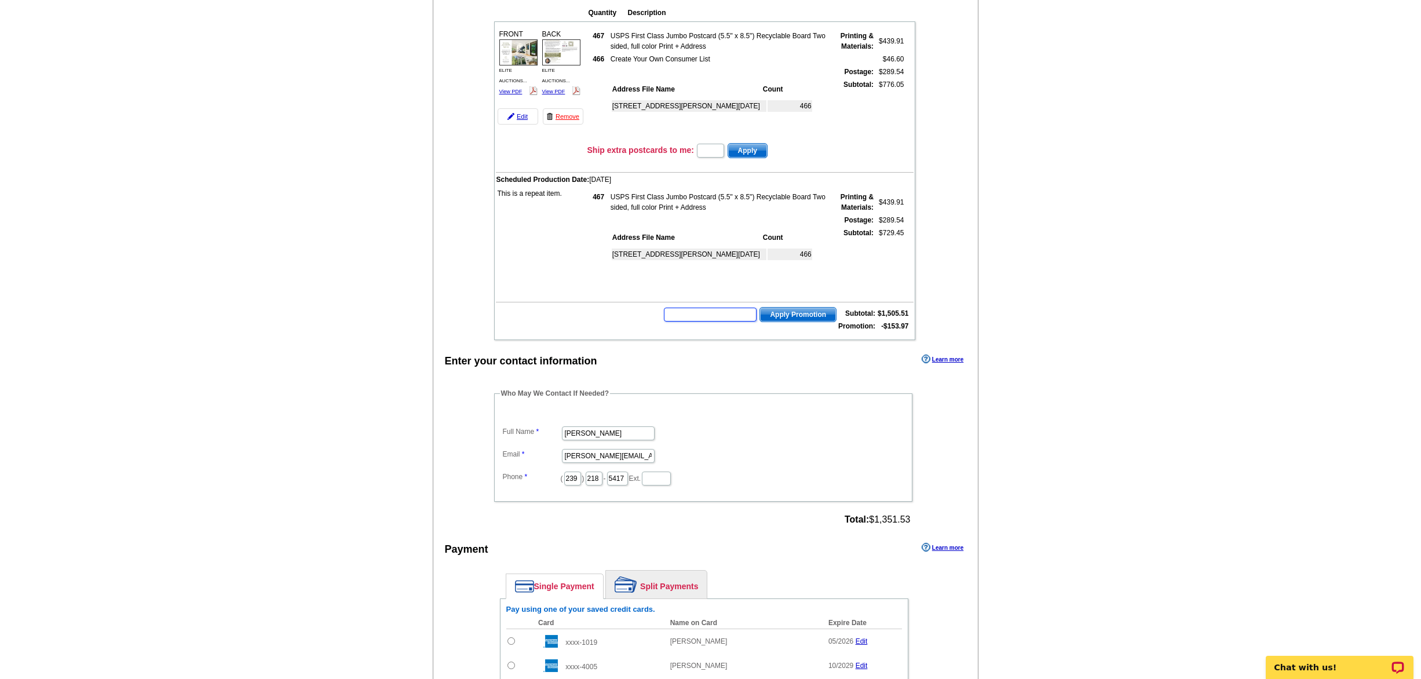
click at [722, 317] on input "text" at bounding box center [710, 315] width 93 height 14
paste input "CHAT20"
type input "CHAT20"
click at [780, 314] on span "Apply Promotion" at bounding box center [798, 315] width 76 height 14
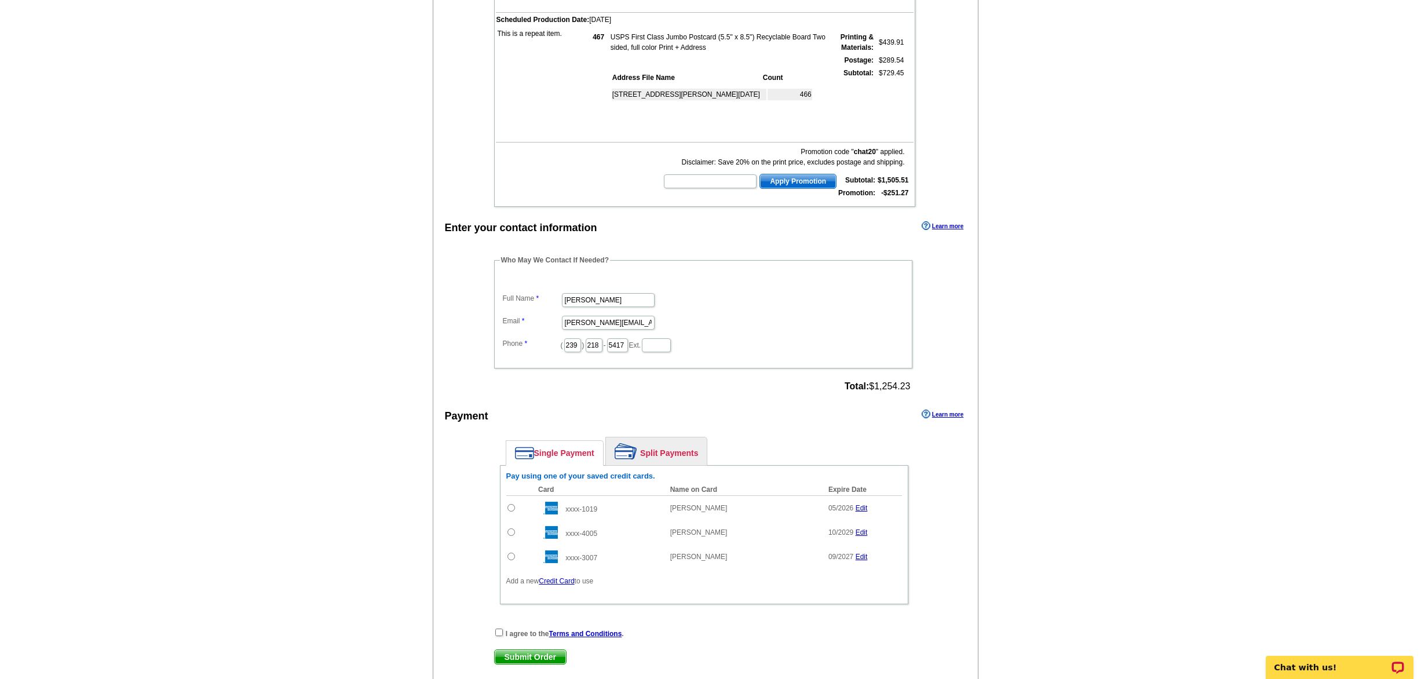
scroll to position [368, 0]
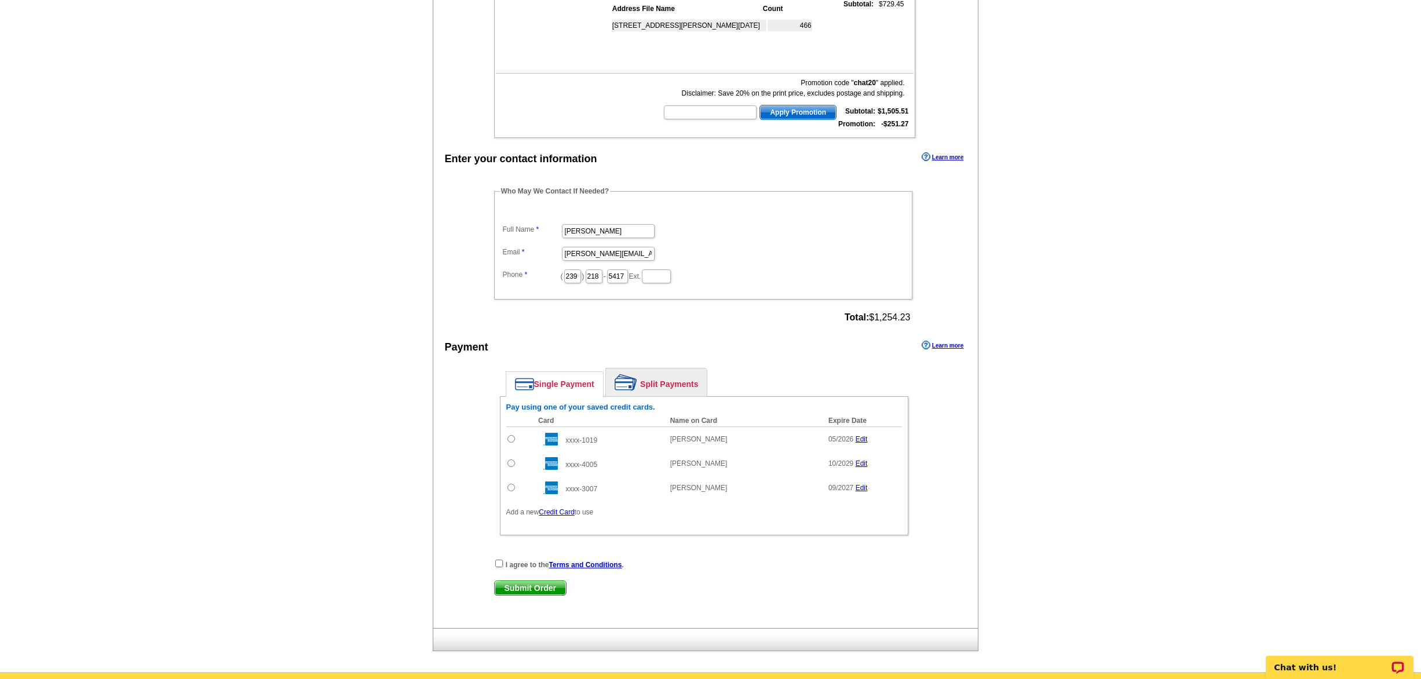
click at [510, 439] on input "radio" at bounding box center [511, 439] width 8 height 8
radio input "true"
click at [500, 562] on input "checkbox" at bounding box center [499, 564] width 8 height 8
checkbox input "true"
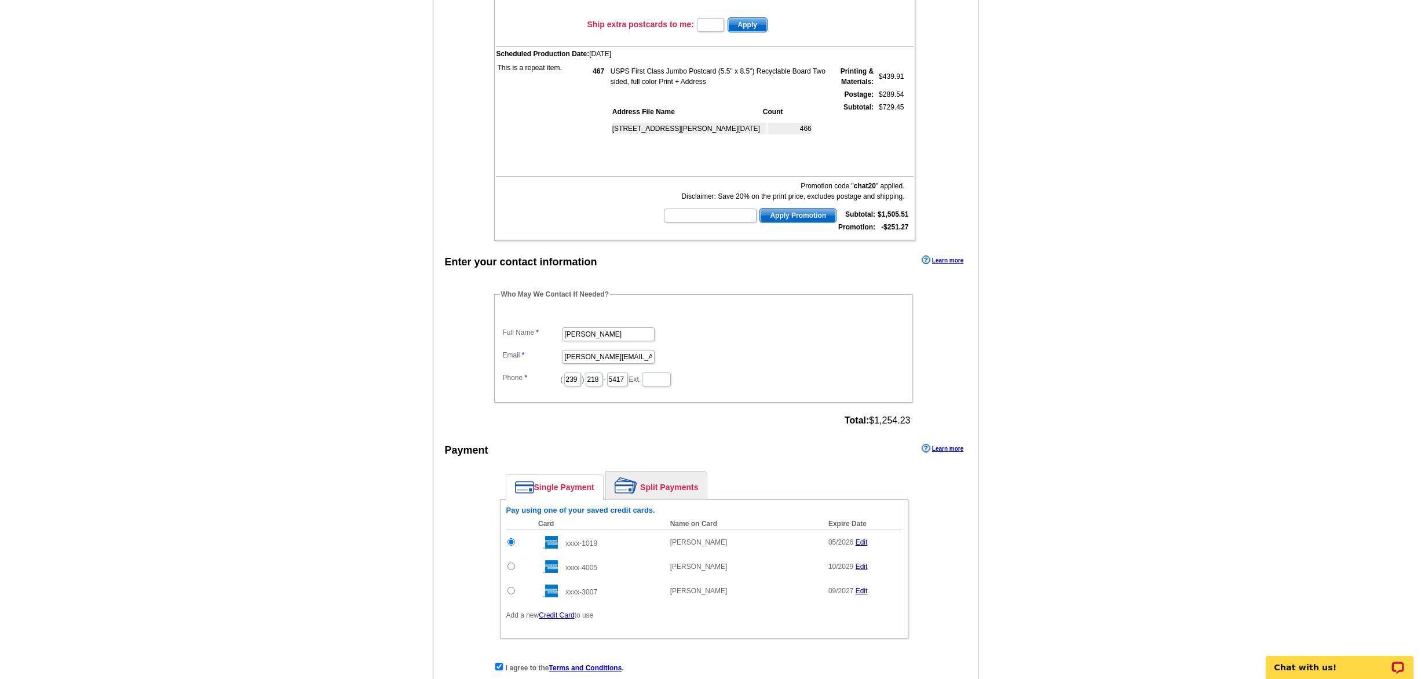
scroll to position [406, 0]
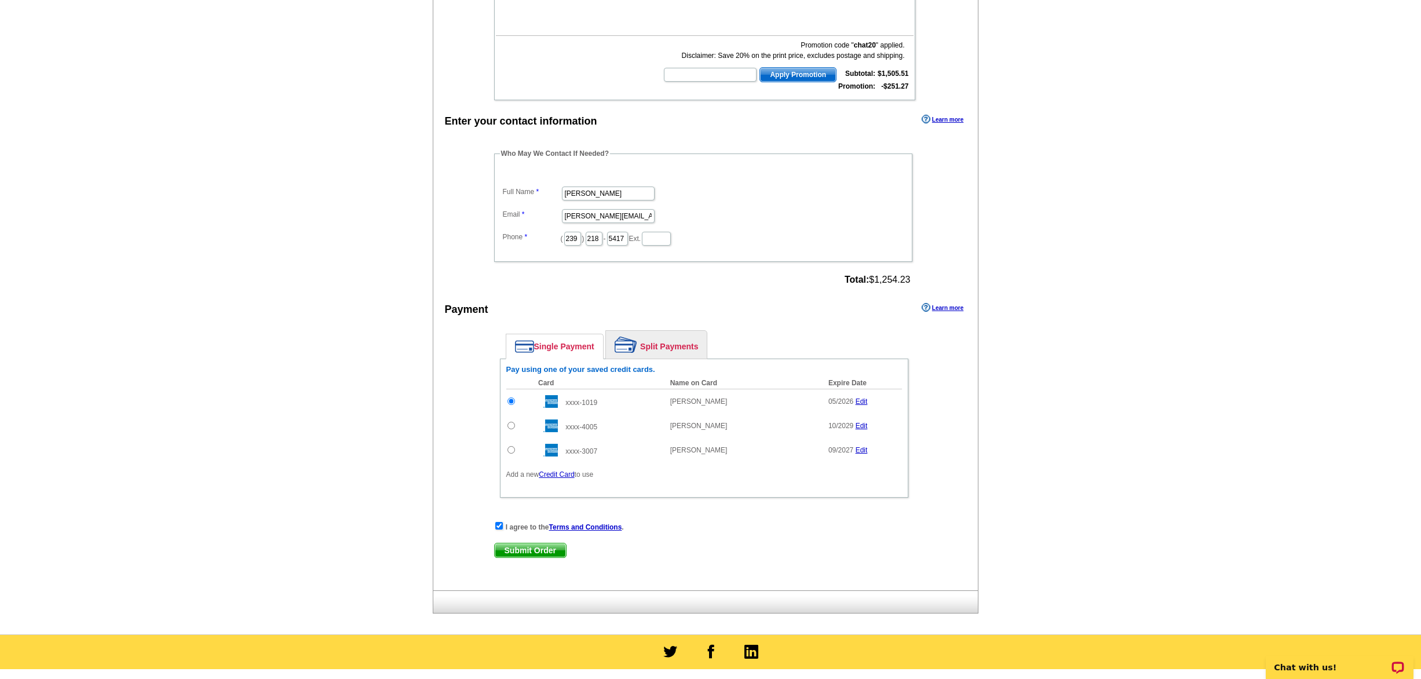
click at [541, 547] on span "Submit Order" at bounding box center [530, 550] width 71 height 14
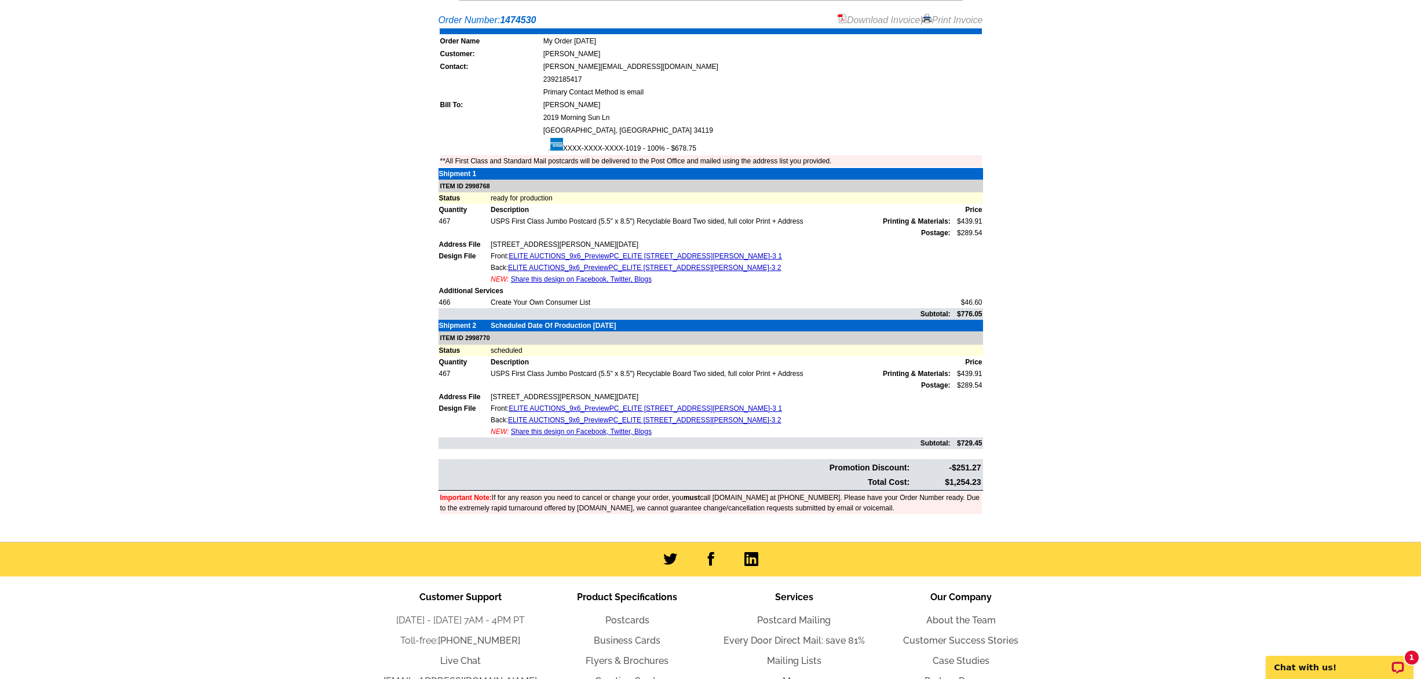
scroll to position [260, 0]
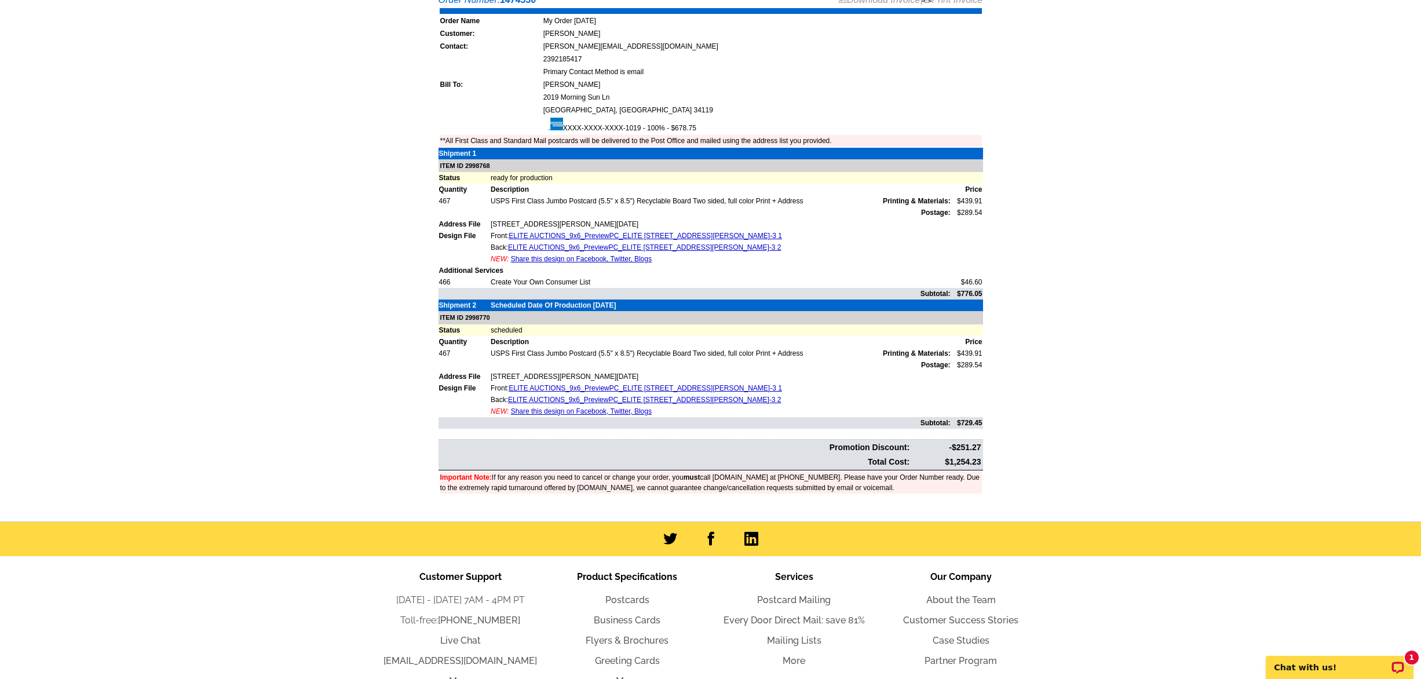
drag, startPoint x: 946, startPoint y: 459, endPoint x: 984, endPoint y: 457, distance: 37.7
click at [984, 457] on div "Order Number: 1474530 Download Invoice | Print Invoice Order Name My Order [DAT…" at bounding box center [711, 252] width 556 height 518
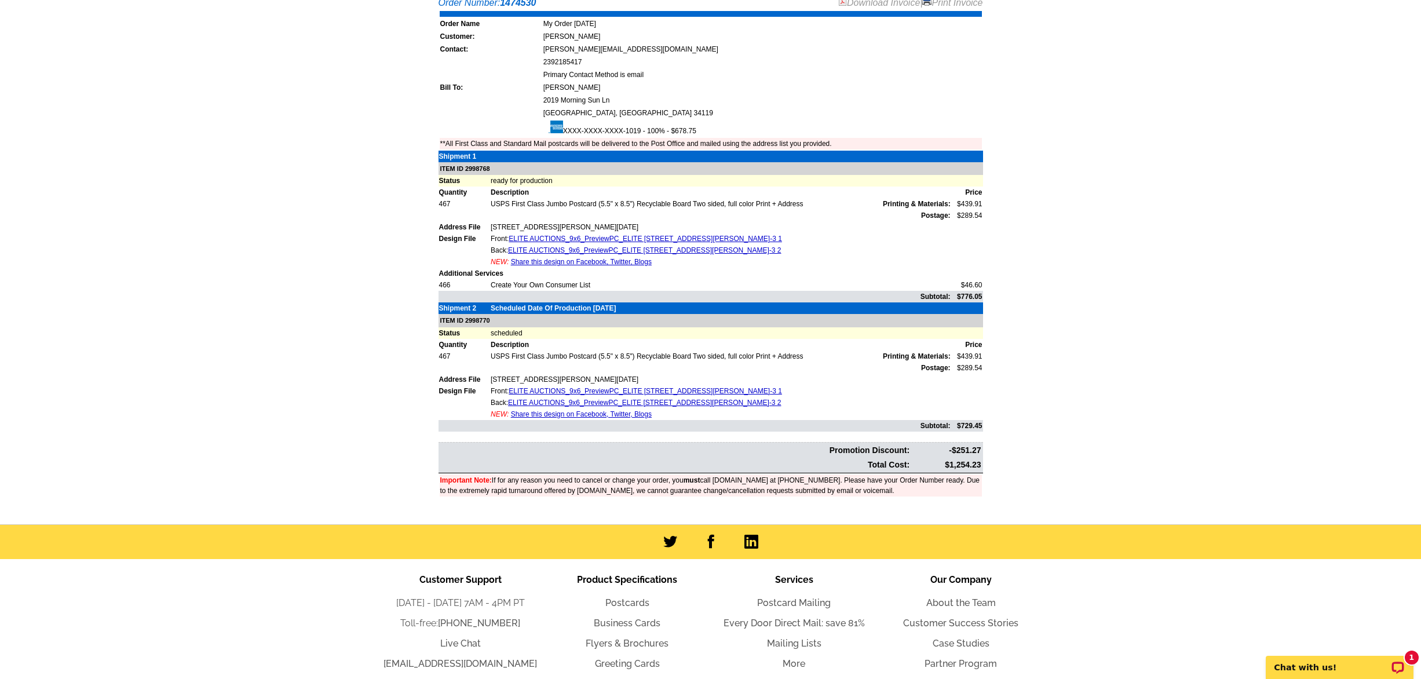
click at [1003, 467] on main "Order Number: 1474530 Download Invoice | Print Invoice Order Name My Order [DAT…" at bounding box center [710, 257] width 1421 height 534
drag, startPoint x: 945, startPoint y: 465, endPoint x: 980, endPoint y: 462, distance: 35.5
click at [980, 462] on td "$1,254.23" at bounding box center [946, 464] width 70 height 13
copy td "$1,254.23"
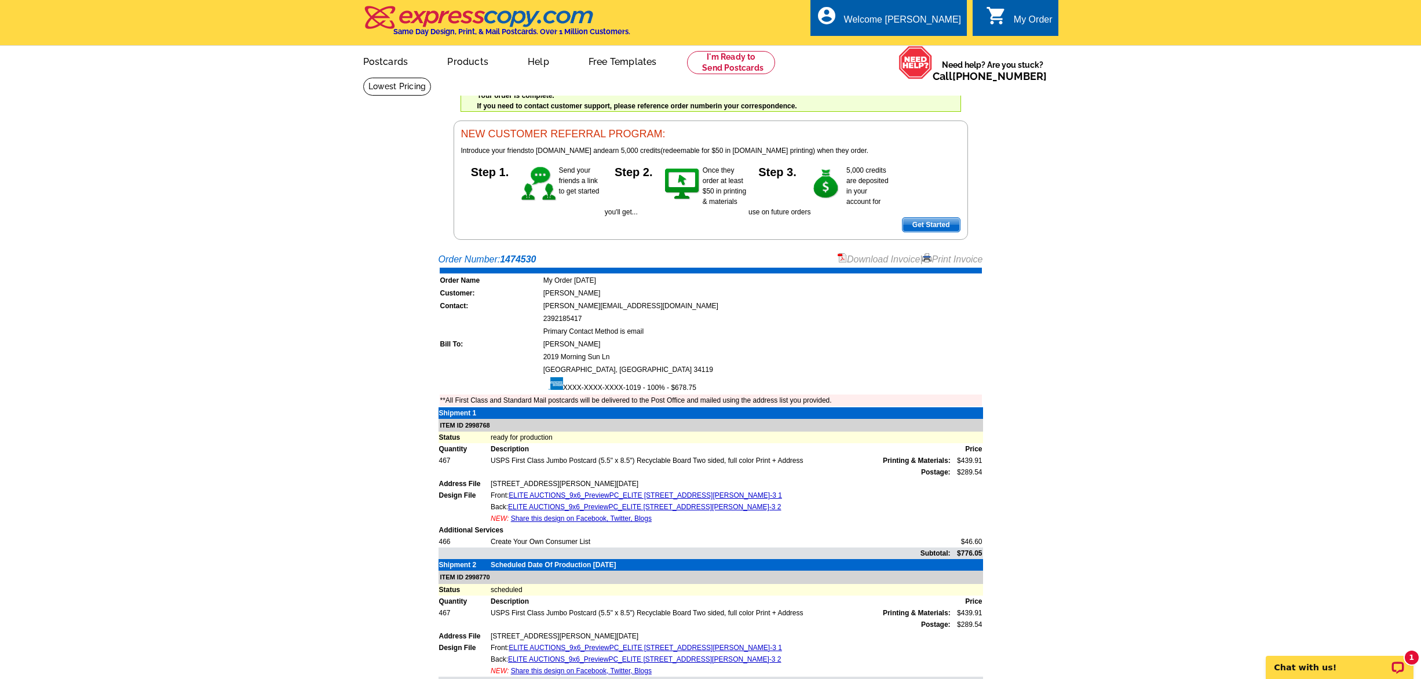
scroll to position [0, 0]
click at [884, 257] on link "Download Invoice" at bounding box center [879, 259] width 82 height 10
